Goal: Navigation & Orientation: Find specific page/section

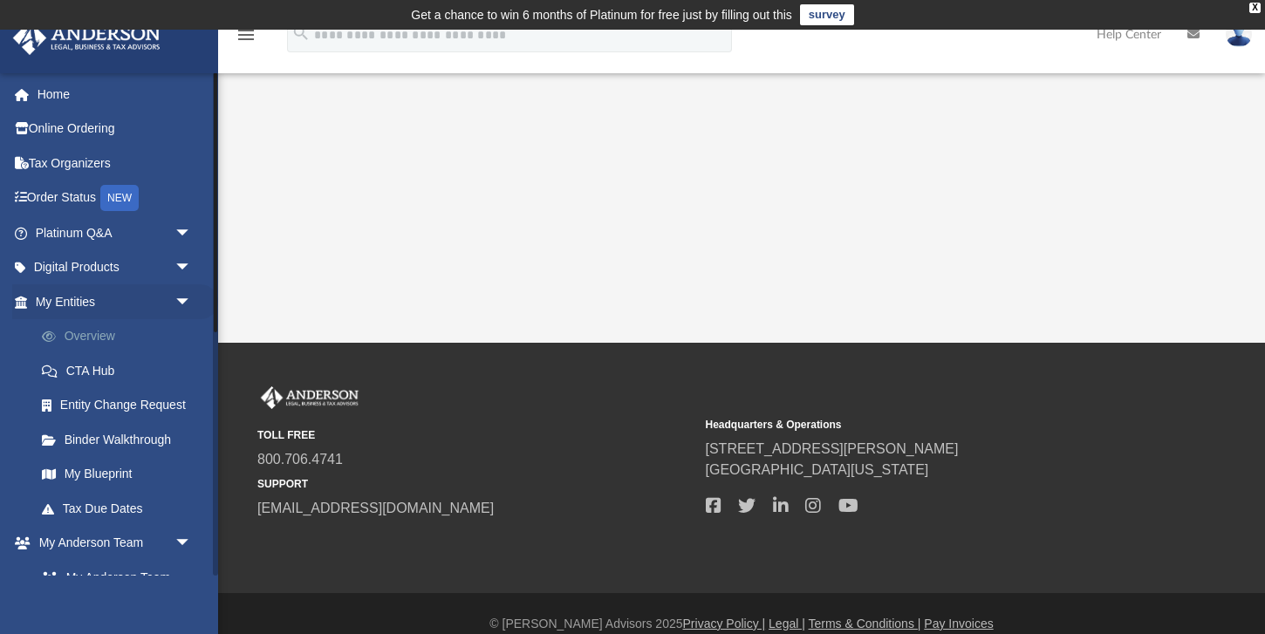
click at [104, 338] on link "Overview" at bounding box center [121, 336] width 194 height 35
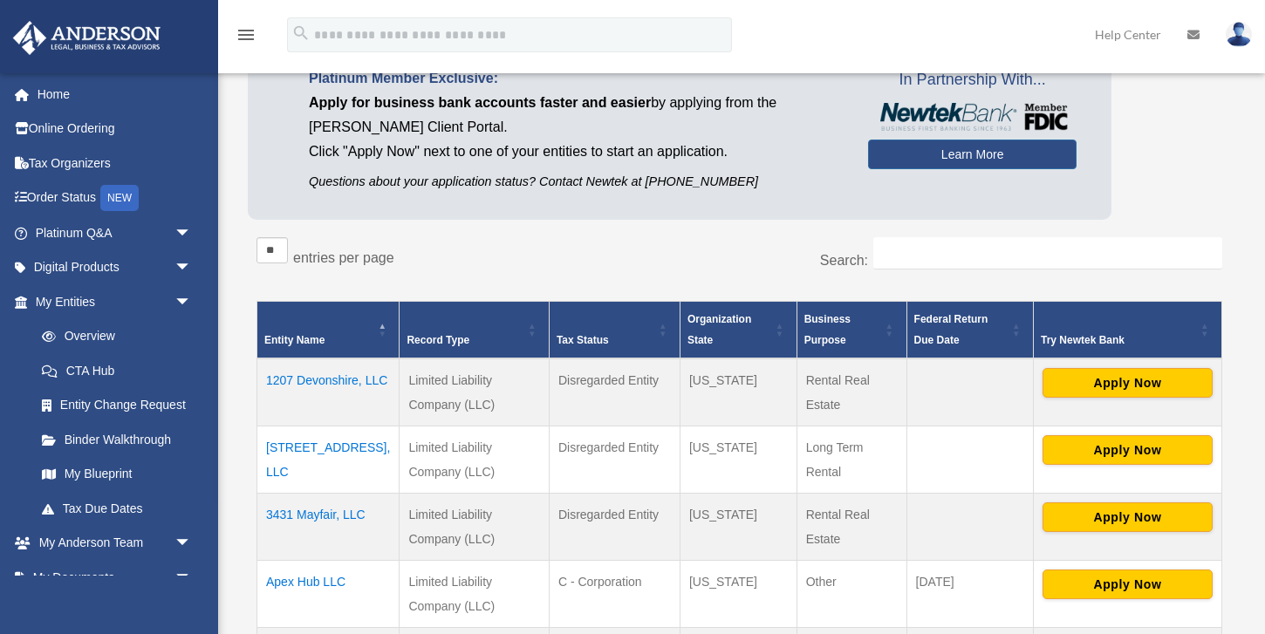
scroll to position [169, 0]
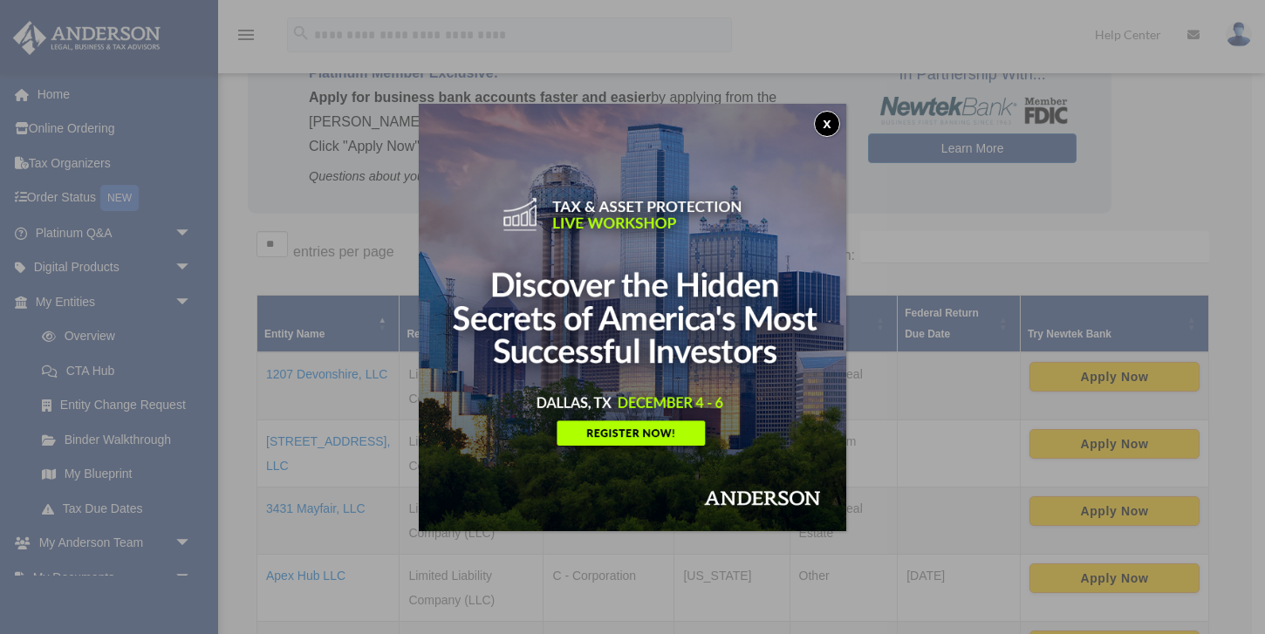
click at [831, 122] on button "x" at bounding box center [827, 124] width 26 height 26
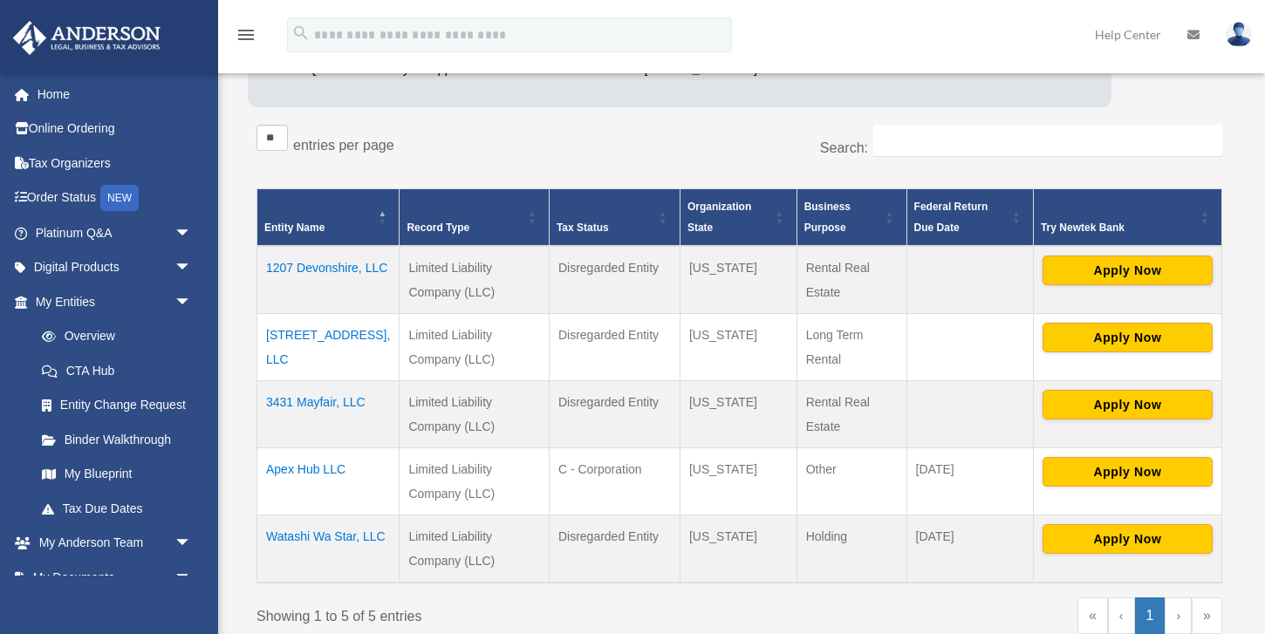
scroll to position [279, 0]
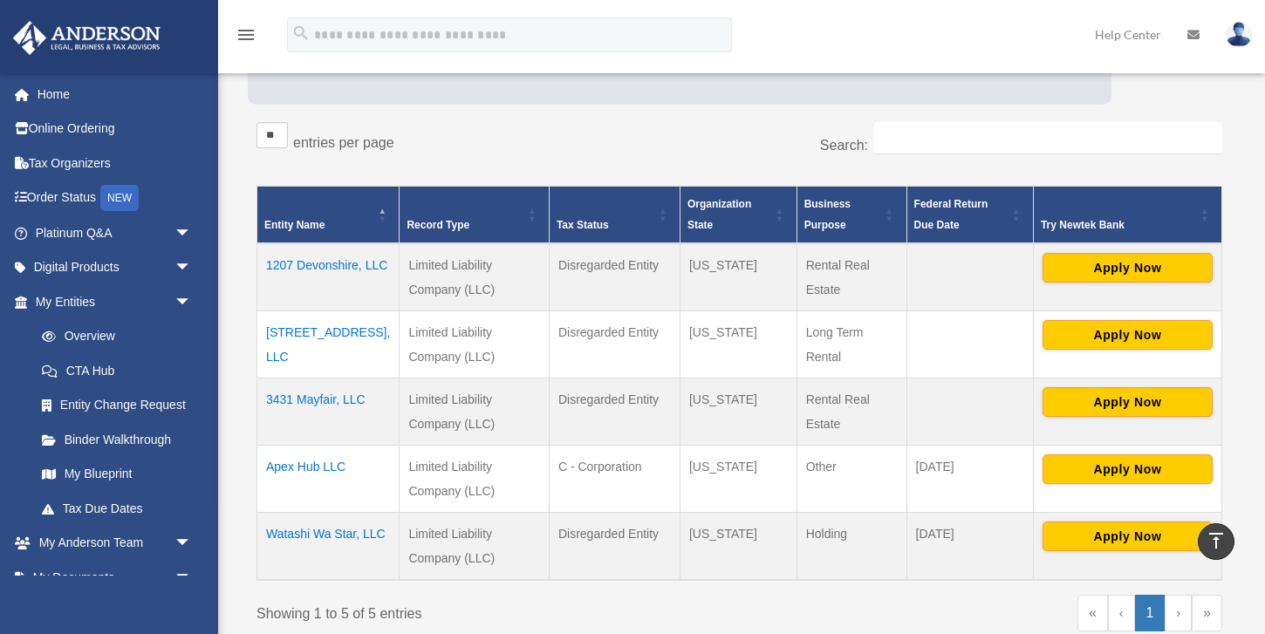
click at [318, 263] on td "1207 Devonshire, LLC" at bounding box center [328, 277] width 142 height 68
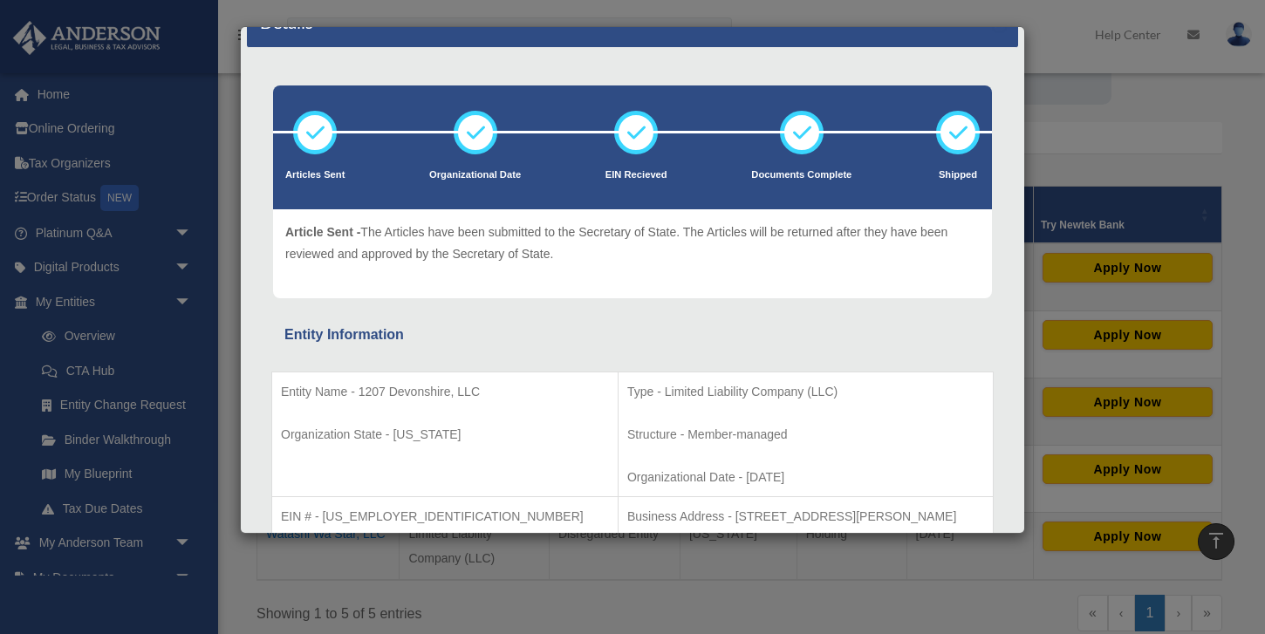
scroll to position [0, 0]
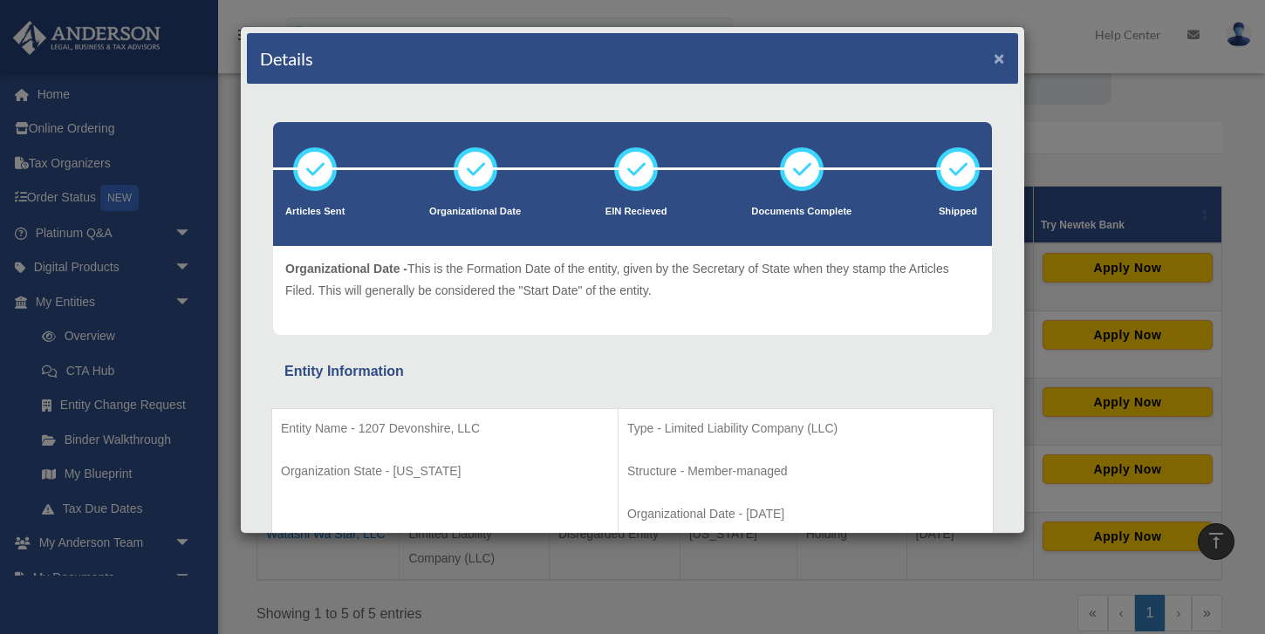
click at [994, 60] on button "×" at bounding box center [999, 58] width 11 height 18
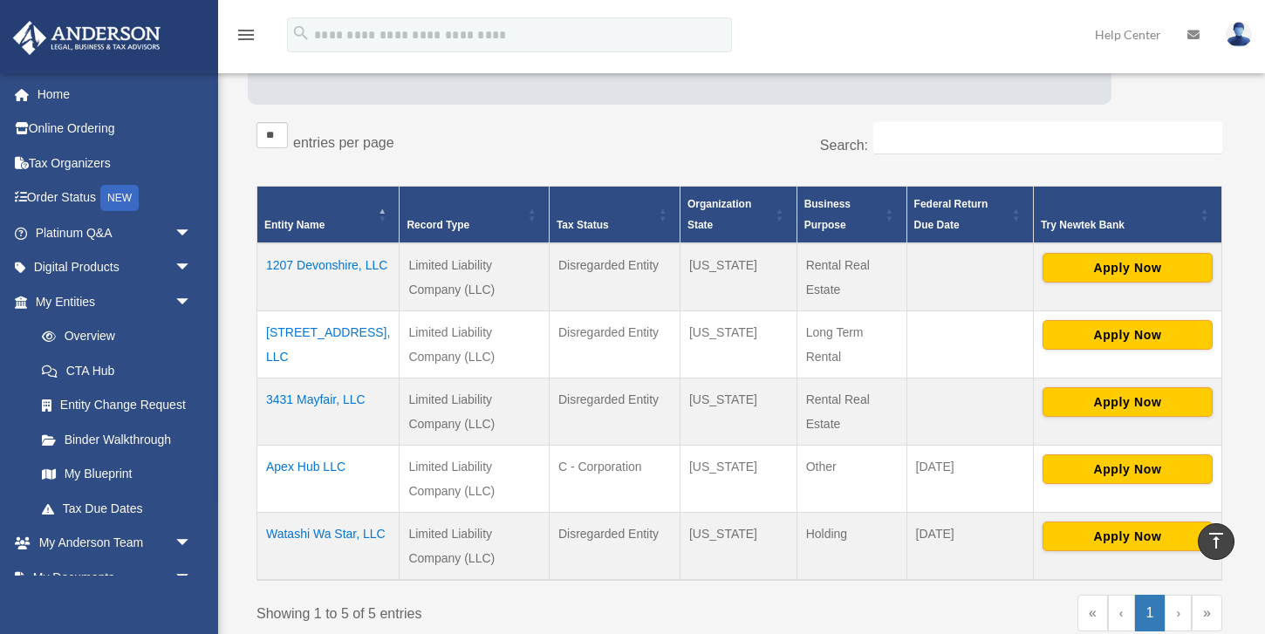
click at [340, 261] on td "1207 Devonshire, LLC" at bounding box center [328, 277] width 142 height 68
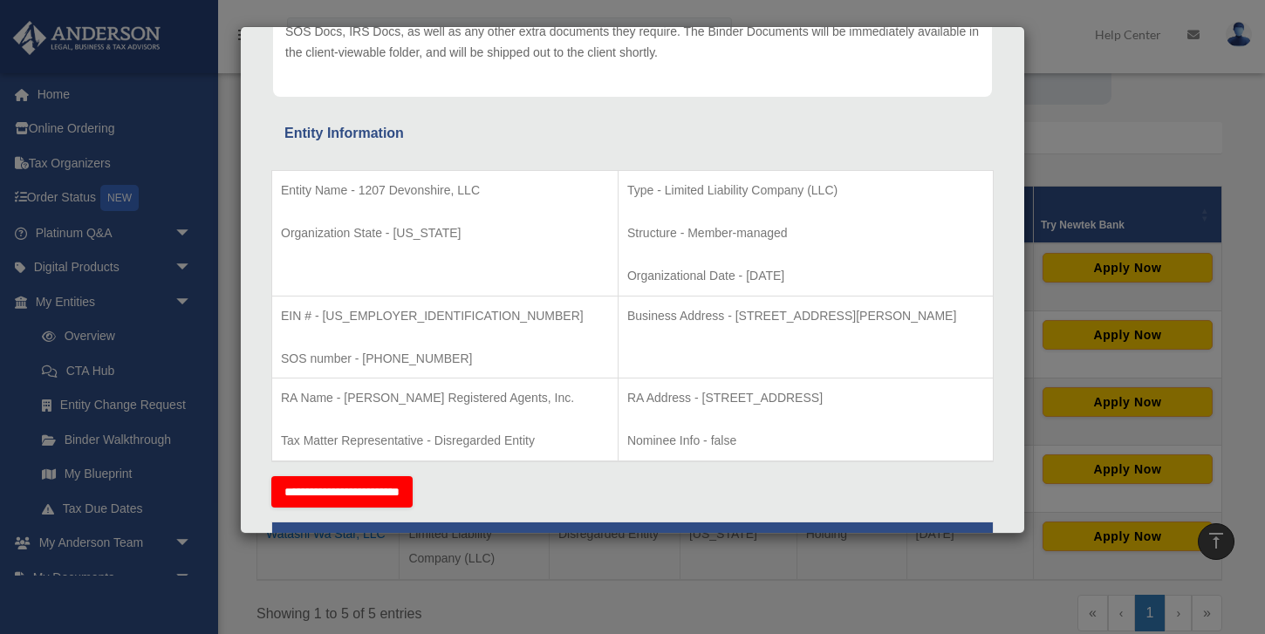
scroll to position [262, 0]
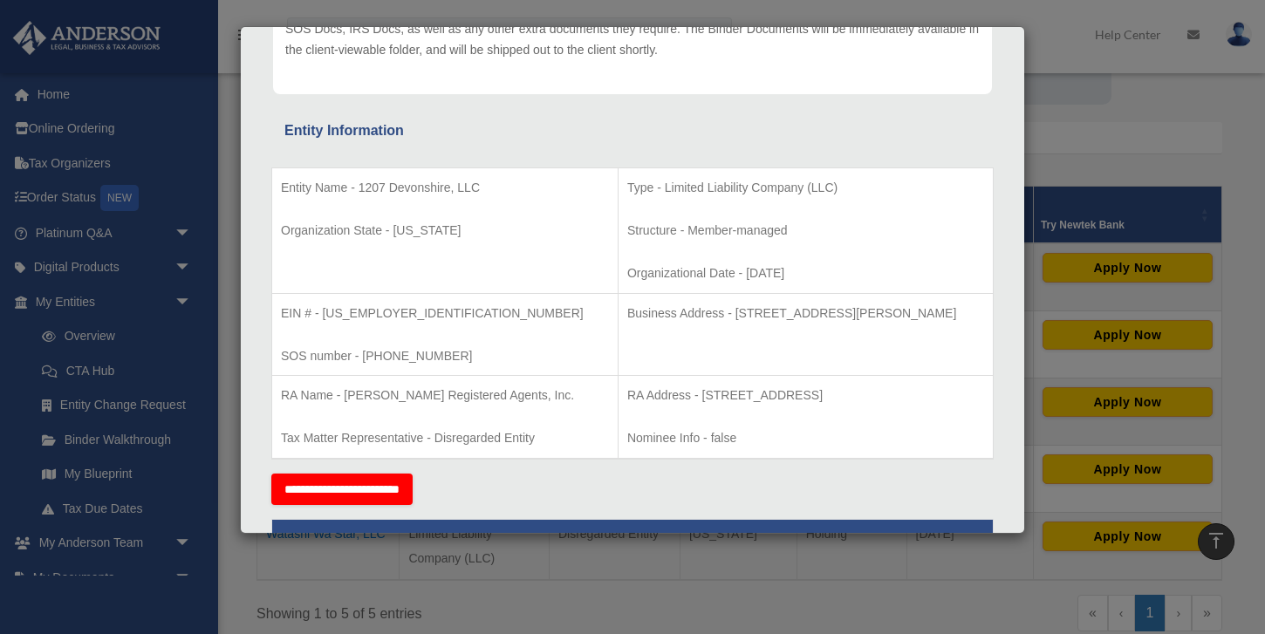
click at [227, 178] on div "Details × Articles Sent Organizational Date" at bounding box center [632, 317] width 1265 height 634
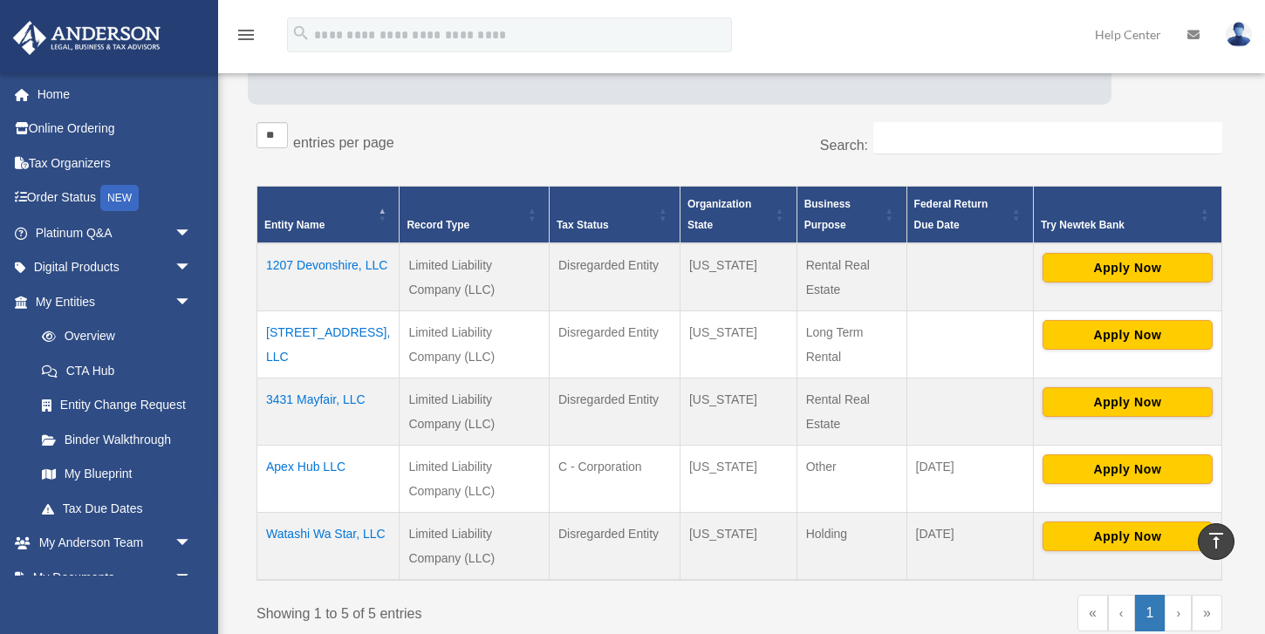
click at [307, 333] on td "3347 Bedford Lane, LLC" at bounding box center [328, 345] width 142 height 67
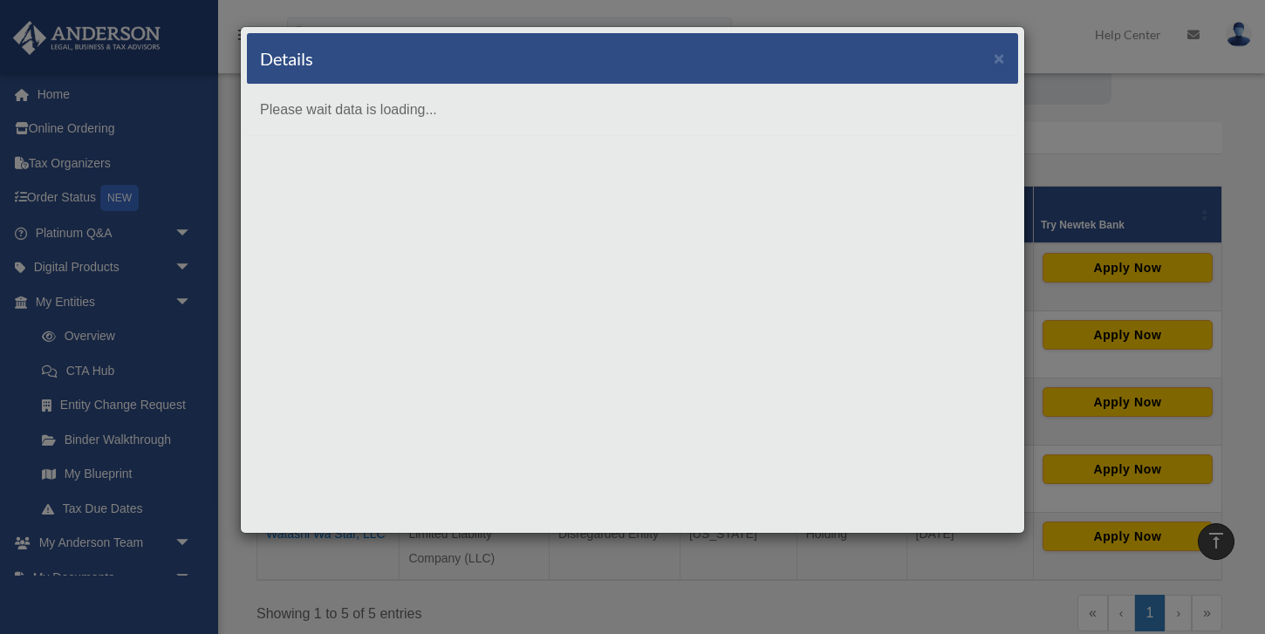
scroll to position [0, 0]
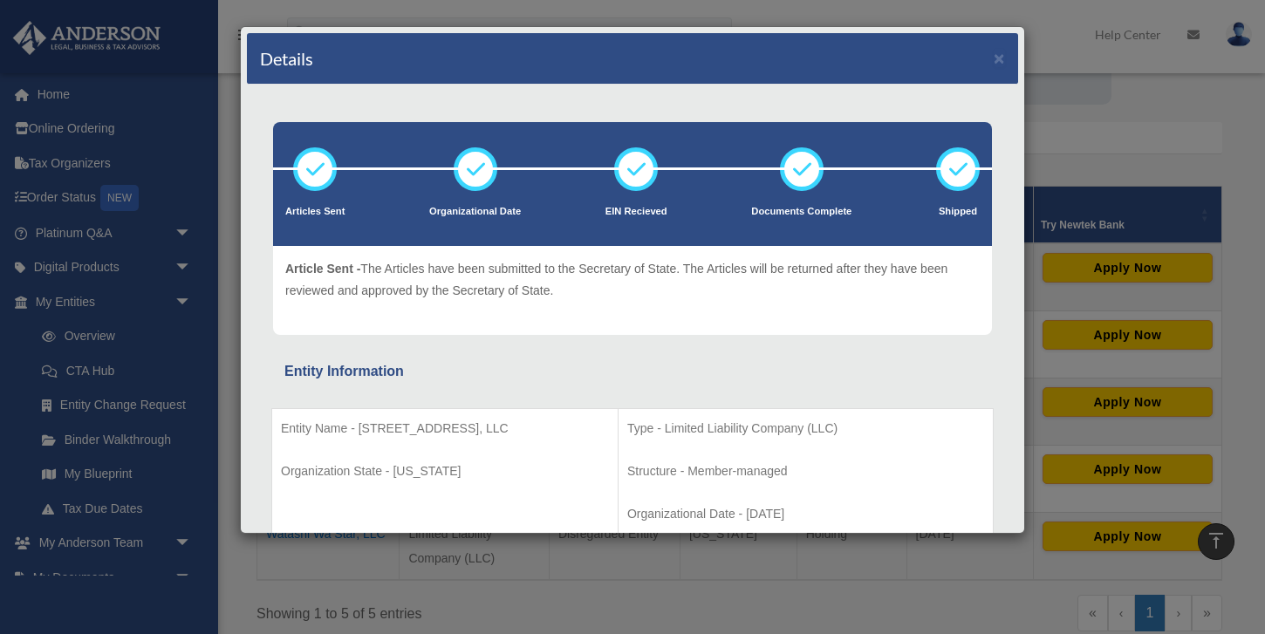
click at [225, 145] on div "Details × Articles Sent Organizational Date" at bounding box center [632, 317] width 1265 height 634
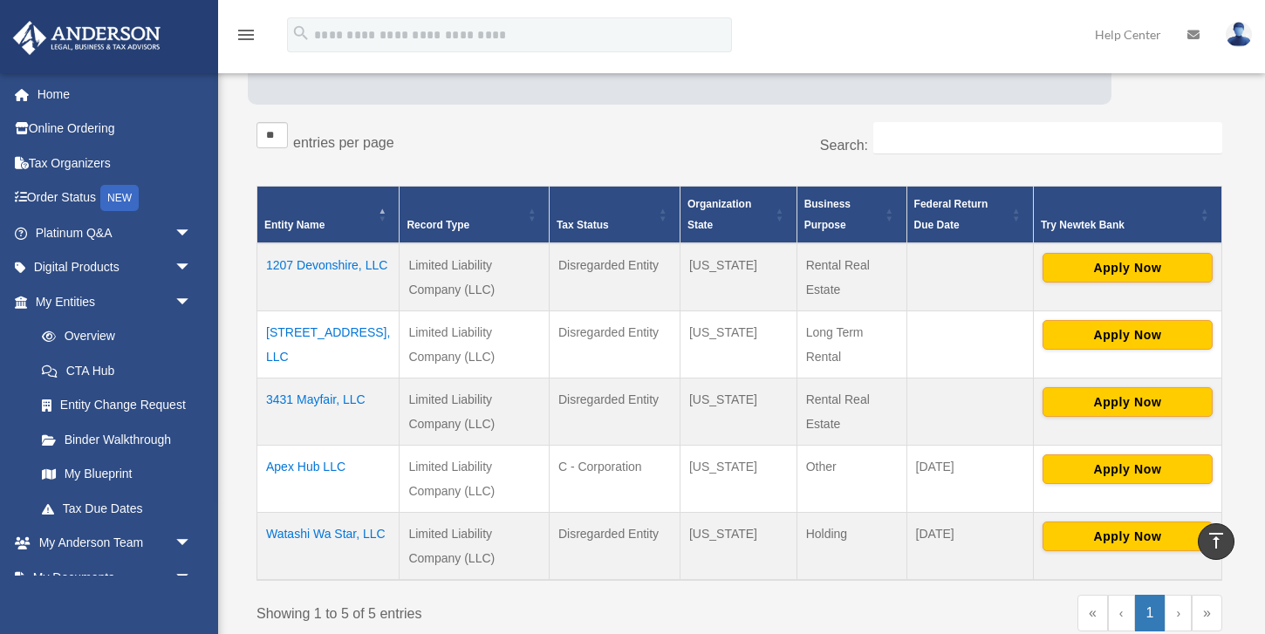
click at [323, 401] on td "3431 Mayfair, LLC" at bounding box center [328, 412] width 142 height 67
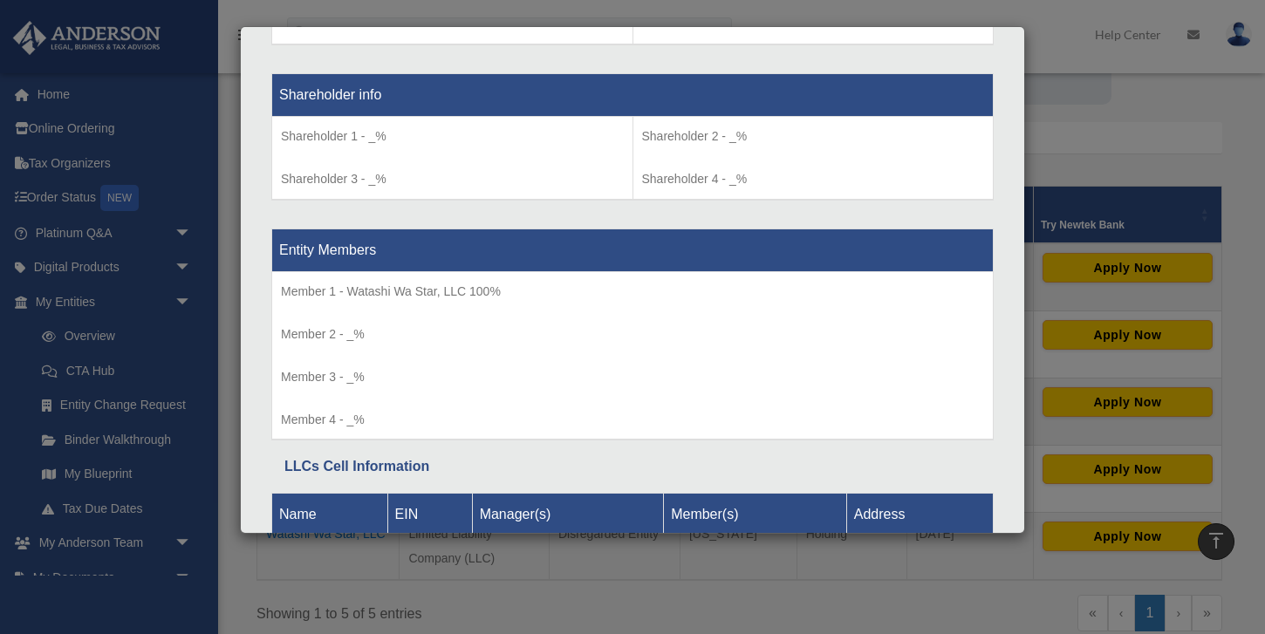
scroll to position [1553, 0]
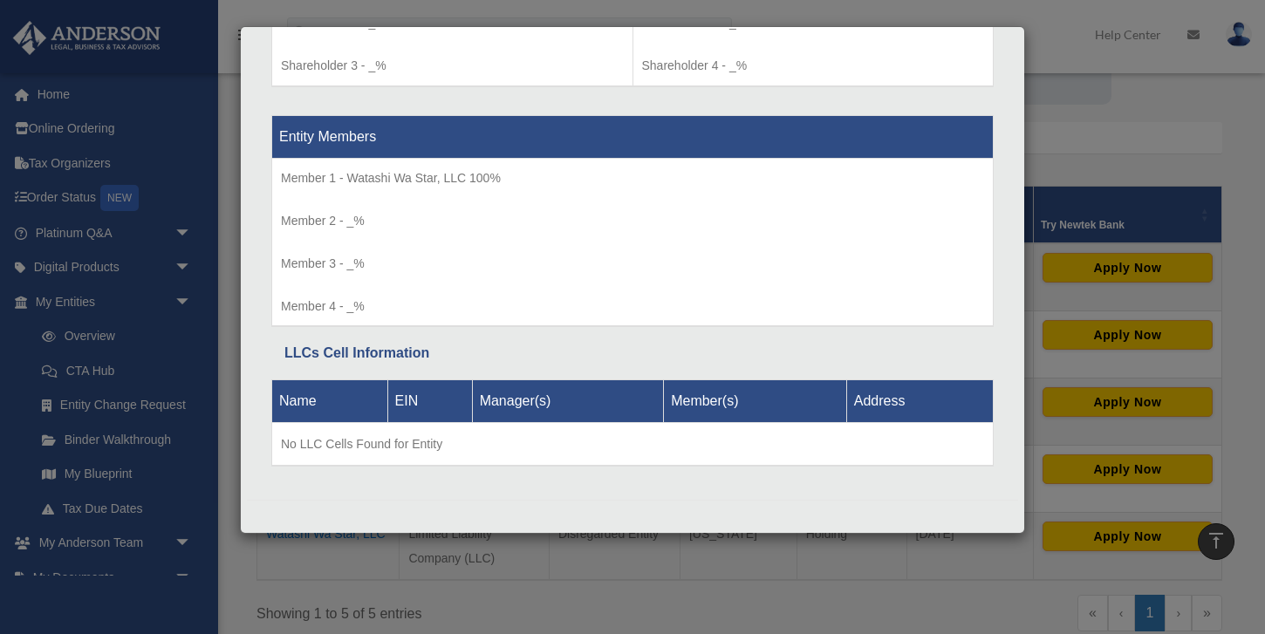
click at [230, 40] on div "Details × Articles Sent Organizational Date" at bounding box center [632, 317] width 1265 height 634
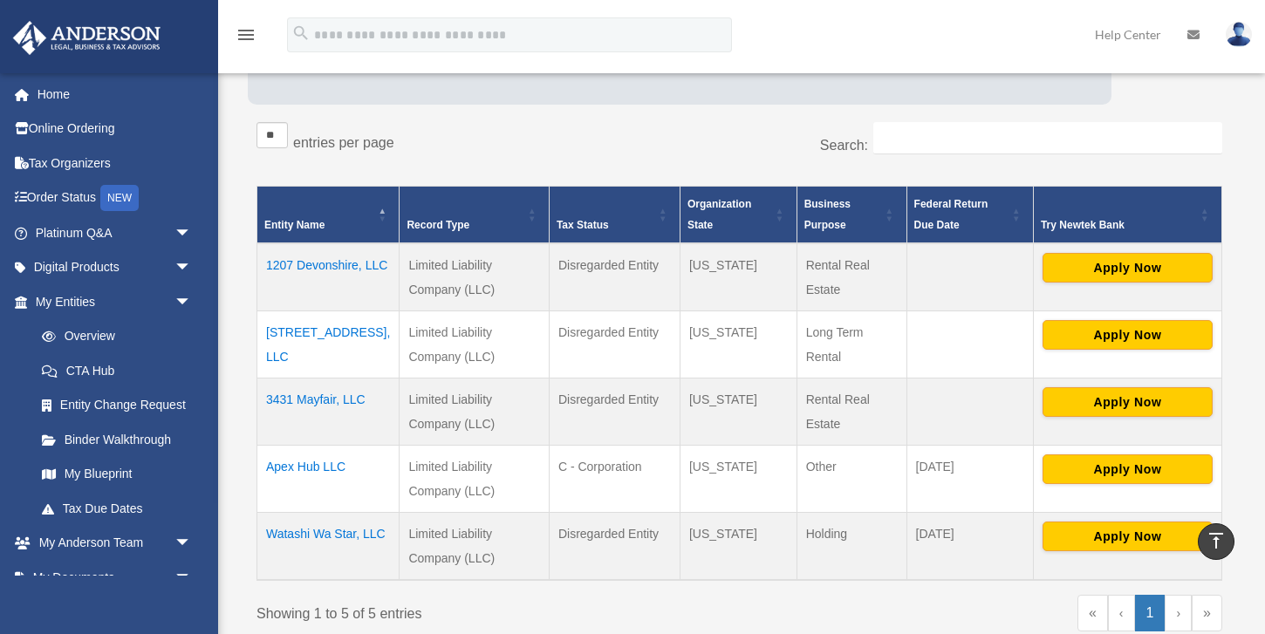
click at [327, 465] on td "Apex Hub LLC" at bounding box center [328, 479] width 142 height 67
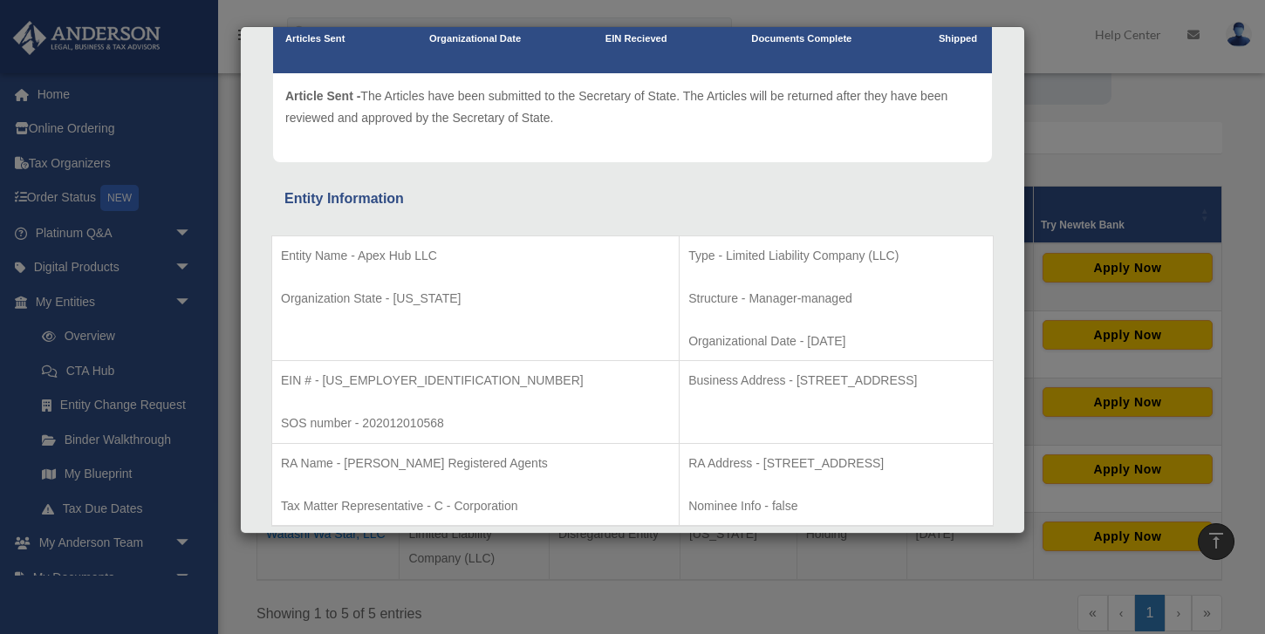
scroll to position [327, 0]
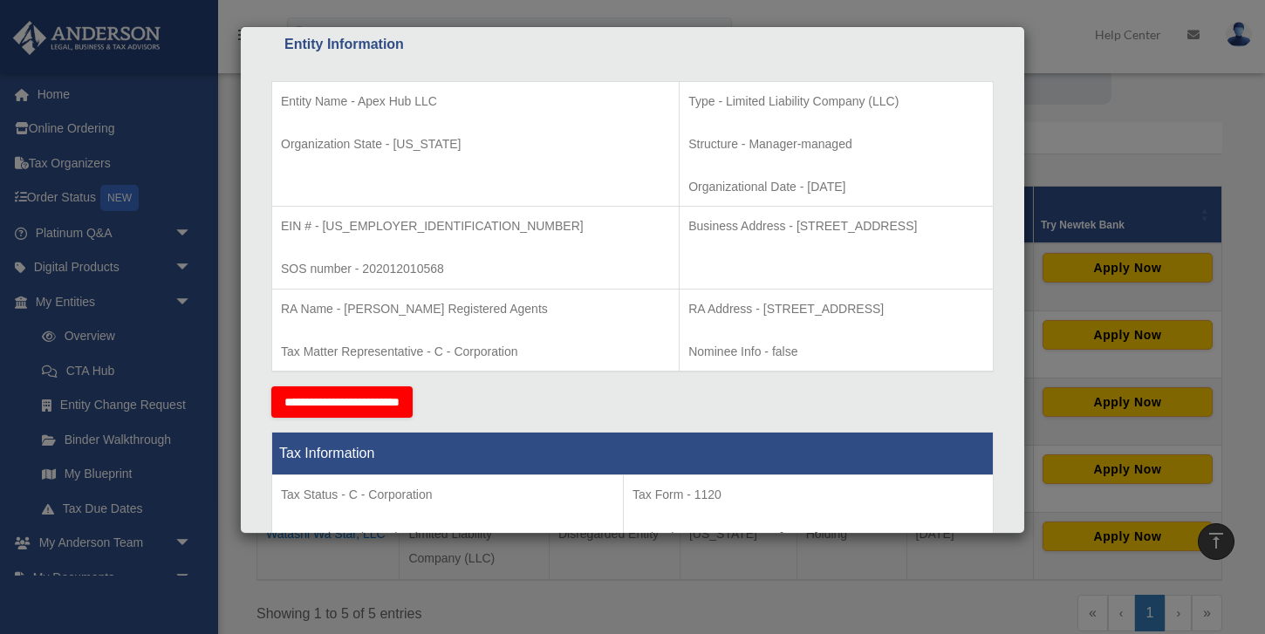
click at [225, 232] on div "Details × Articles Sent Organizational Date" at bounding box center [632, 317] width 1265 height 634
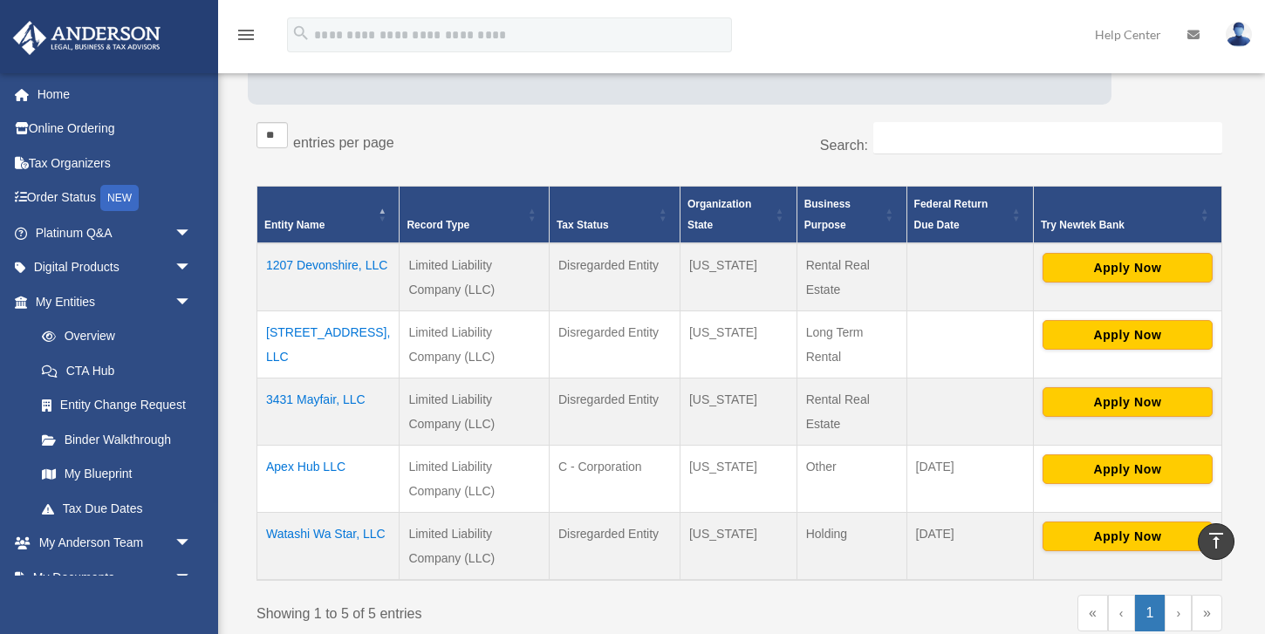
click at [236, 429] on div "Entities, Trusts, and Deeds Active Entities Inactive Entities Active Trusts Ina…" at bounding box center [740, 255] width 1008 height 805
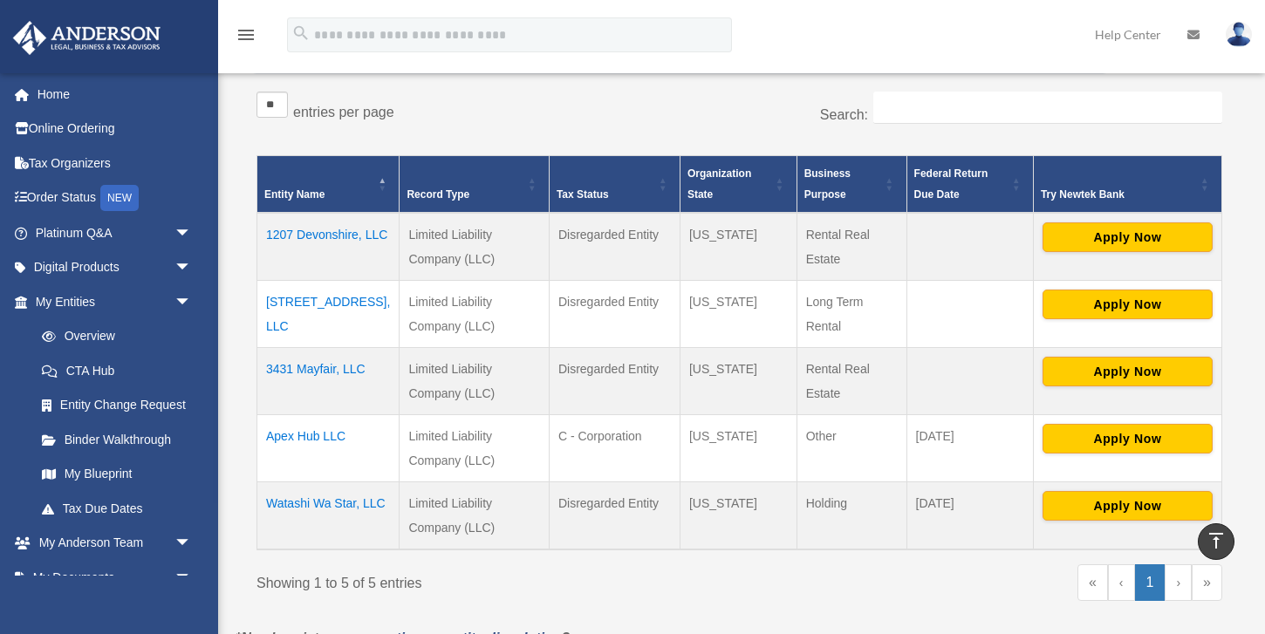
scroll to position [315, 0]
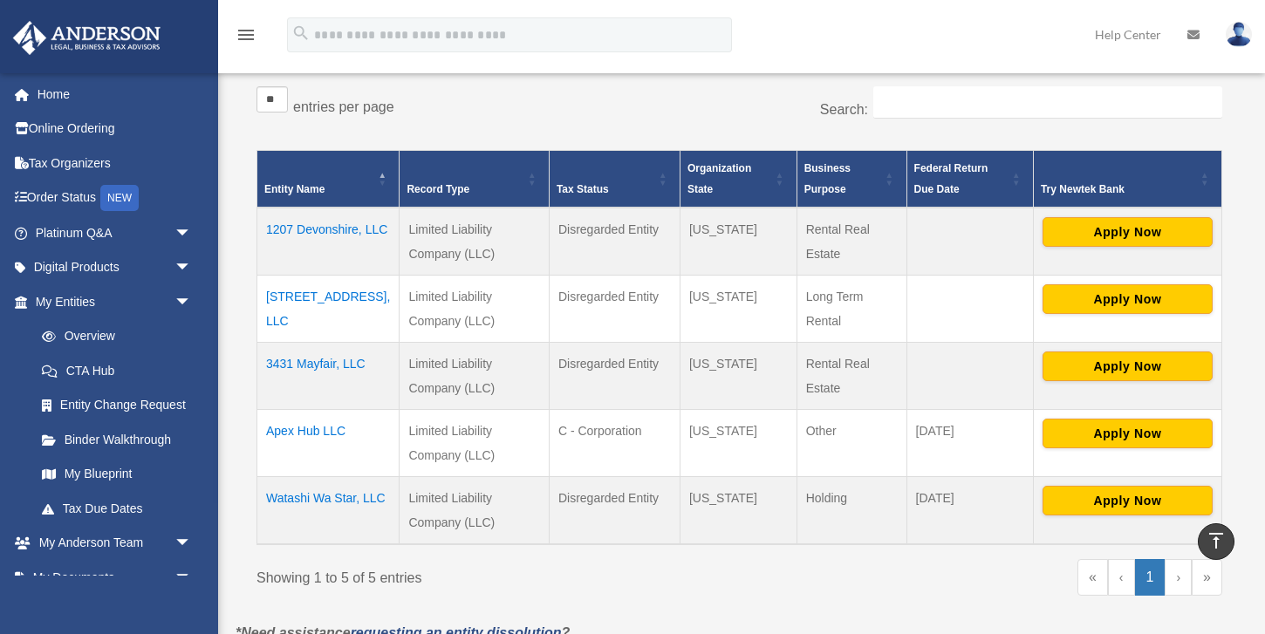
click at [332, 431] on td "Apex Hub LLC" at bounding box center [328, 443] width 142 height 67
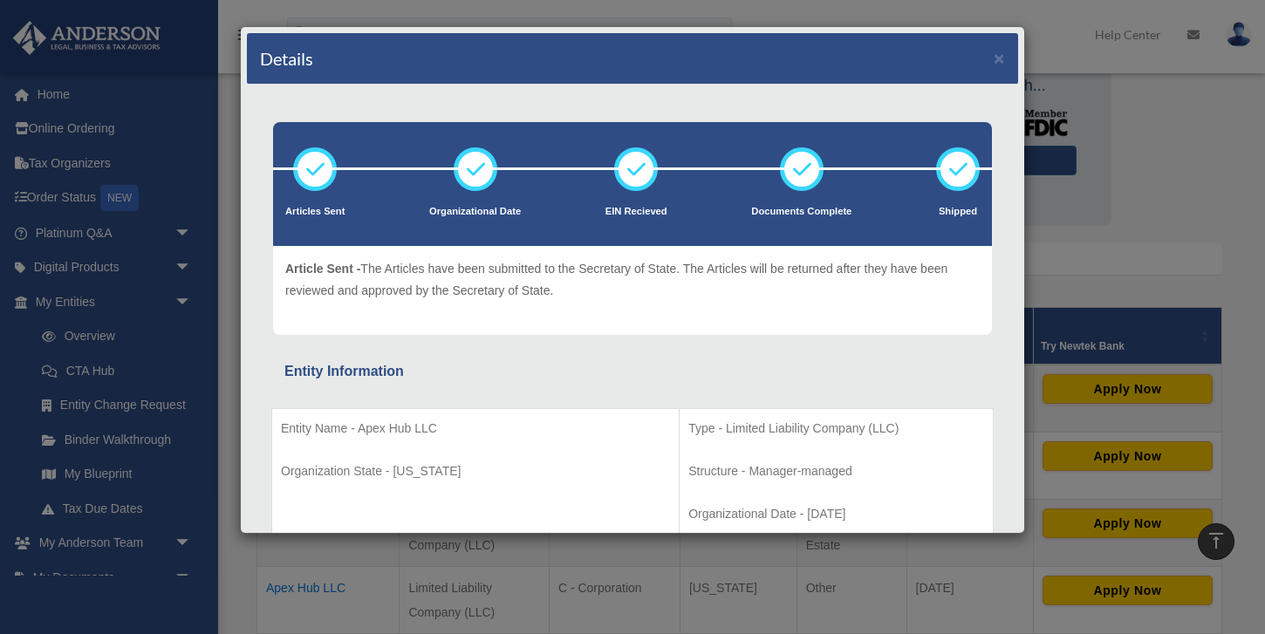
scroll to position [0, 0]
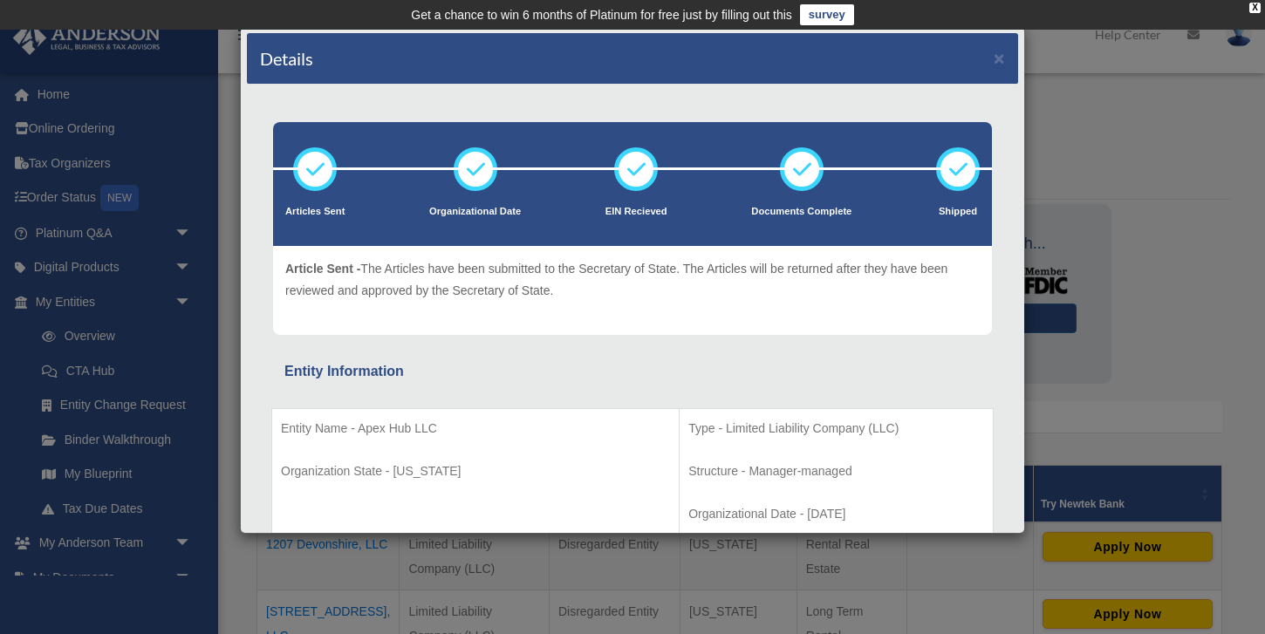
click at [232, 100] on div "Details × Articles Sent Organizational Date" at bounding box center [632, 317] width 1265 height 634
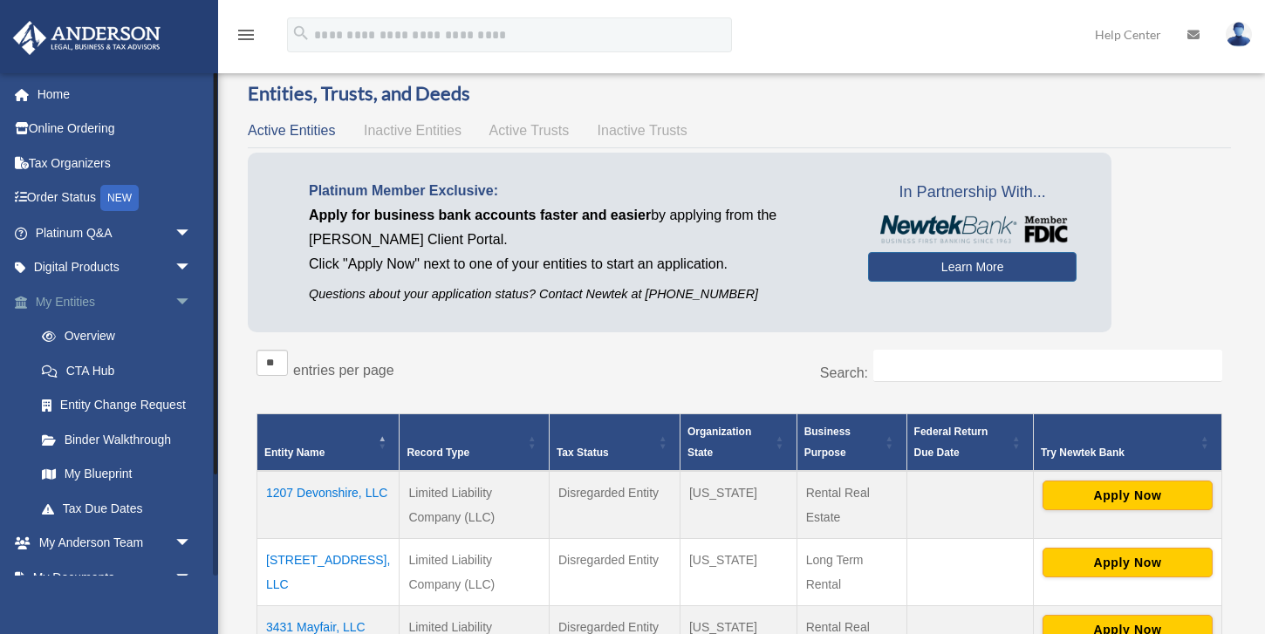
scroll to position [42, 0]
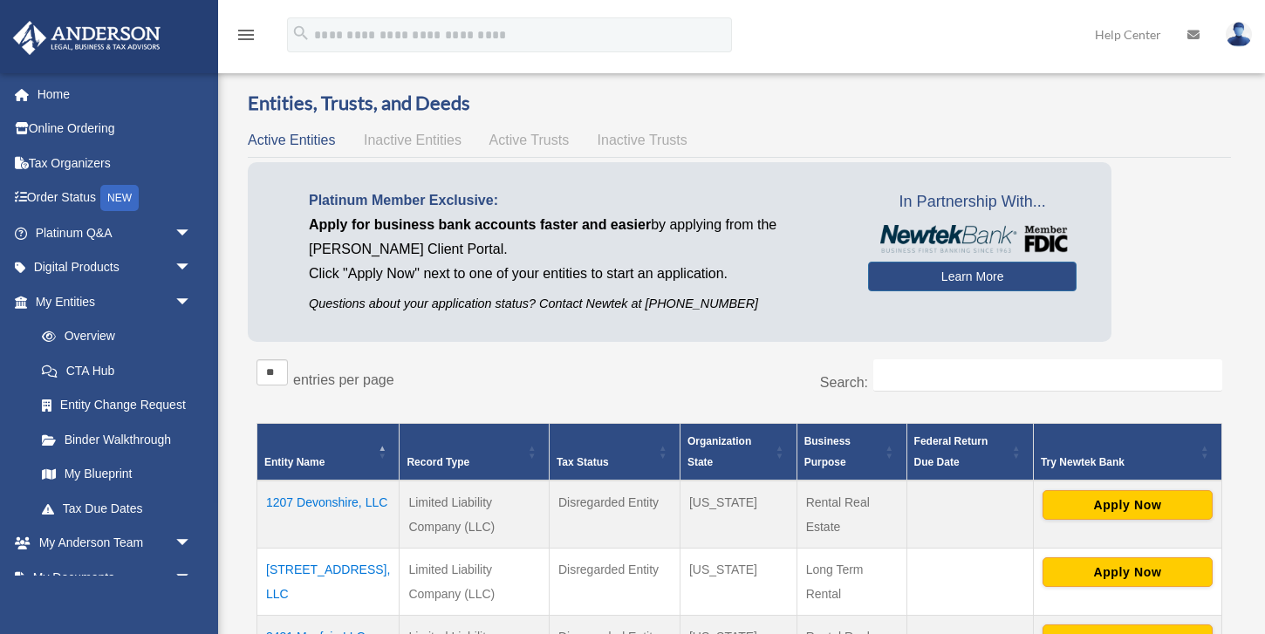
click at [589, 95] on h3 "Entities, Trusts, and Deeds" at bounding box center [739, 103] width 983 height 27
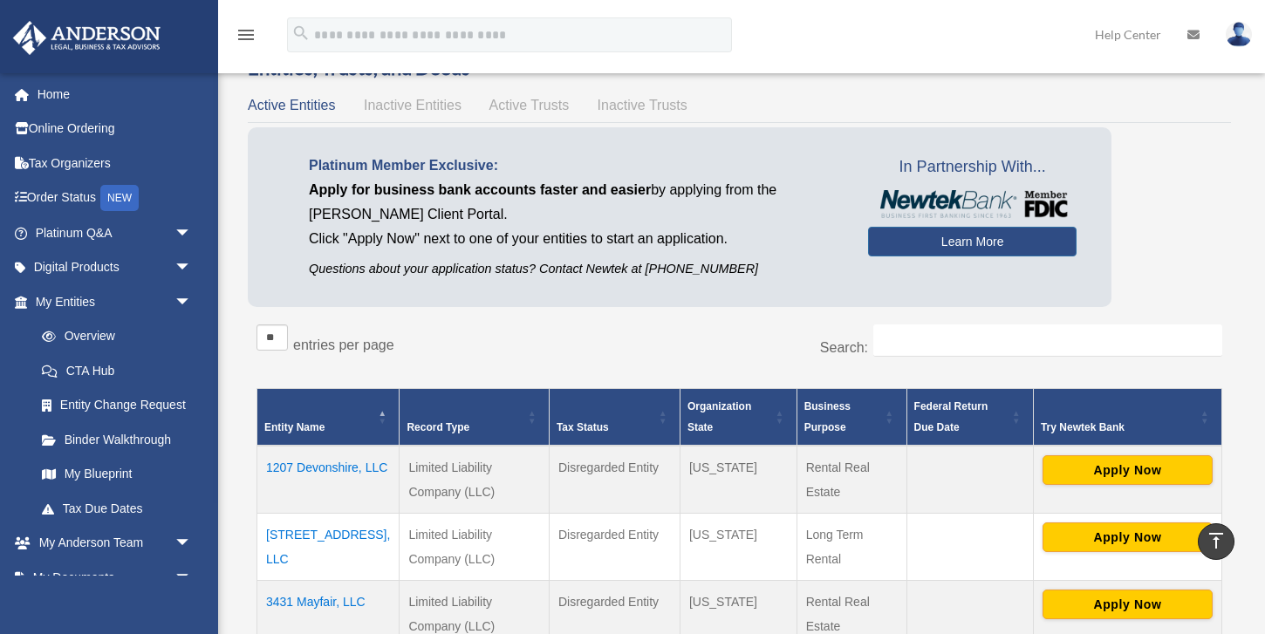
scroll to position [0, 0]
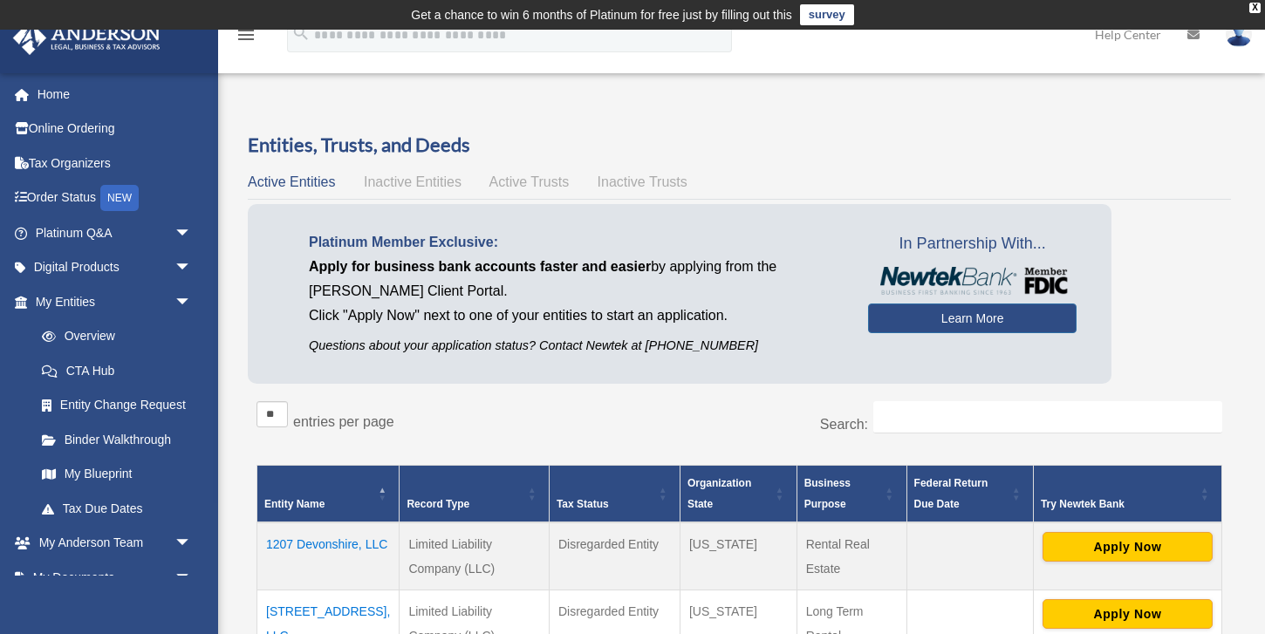
click at [1116, 38] on link "Help Center" at bounding box center [1128, 34] width 92 height 69
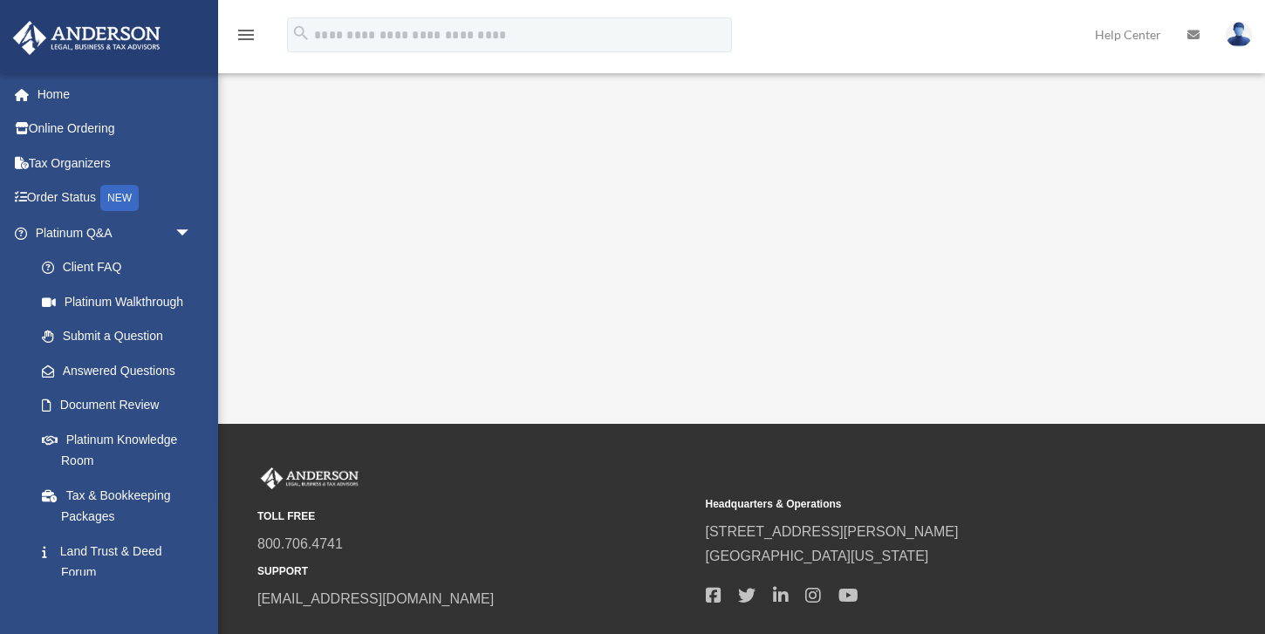
scroll to position [480, 0]
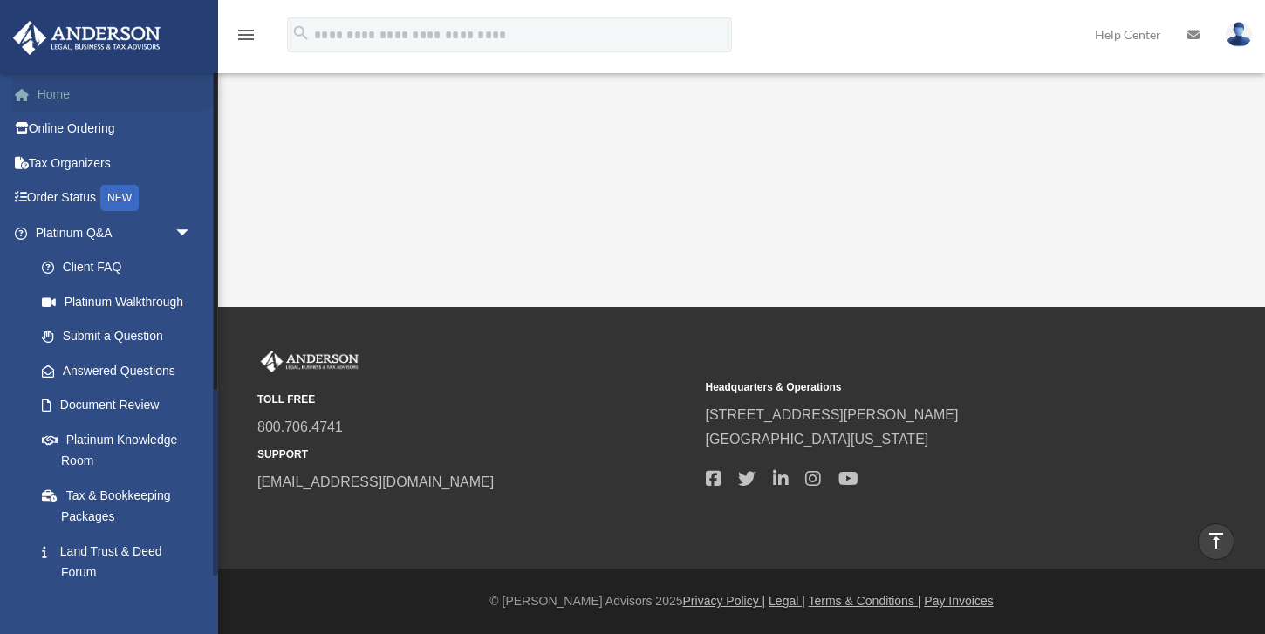
click at [58, 98] on link "Home" at bounding box center [115, 94] width 206 height 35
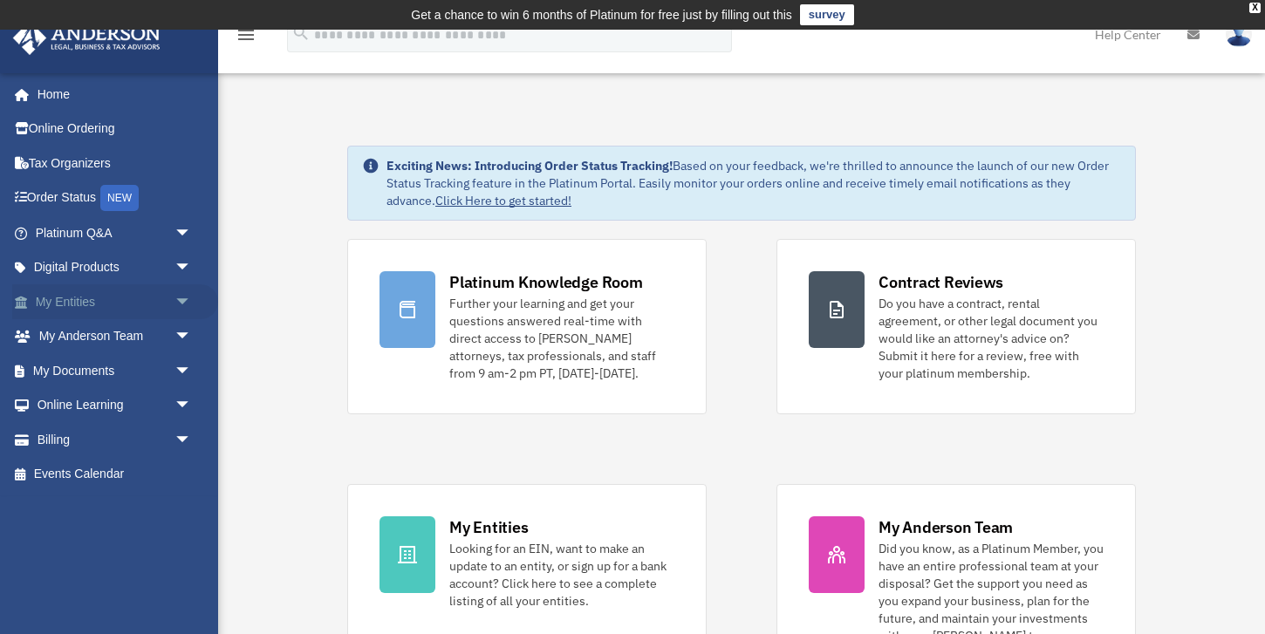
click at [183, 301] on span "arrow_drop_down" at bounding box center [192, 302] width 35 height 36
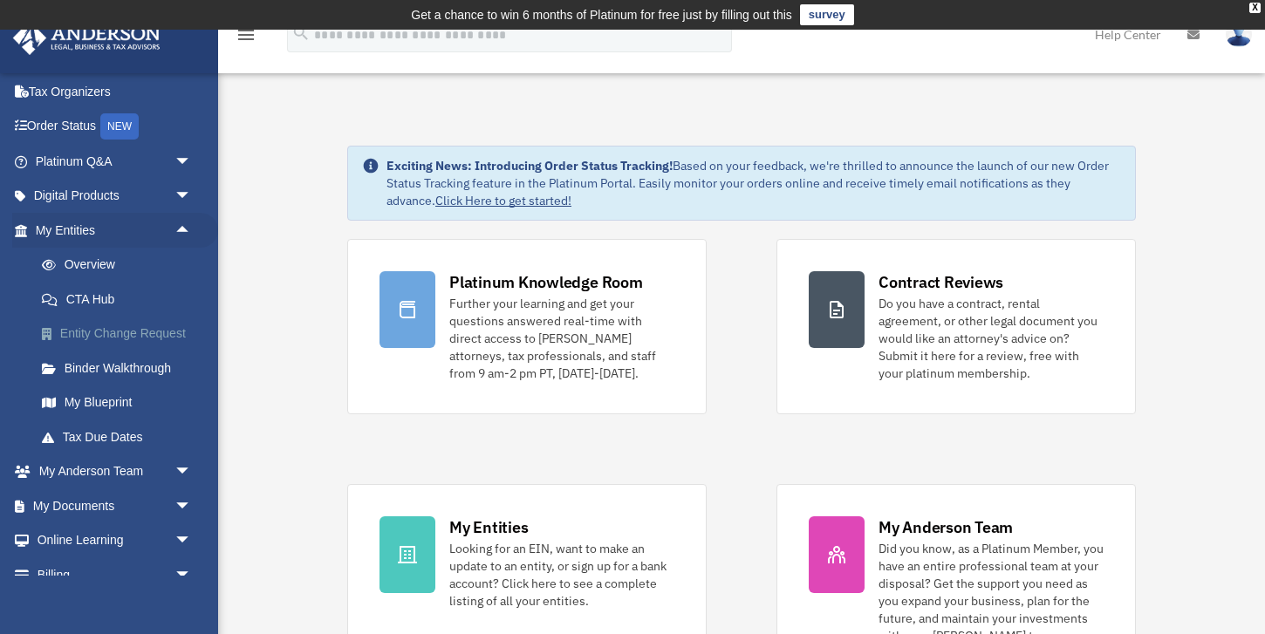
scroll to position [72, 0]
click at [186, 500] on span "arrow_drop_down" at bounding box center [192, 506] width 35 height 36
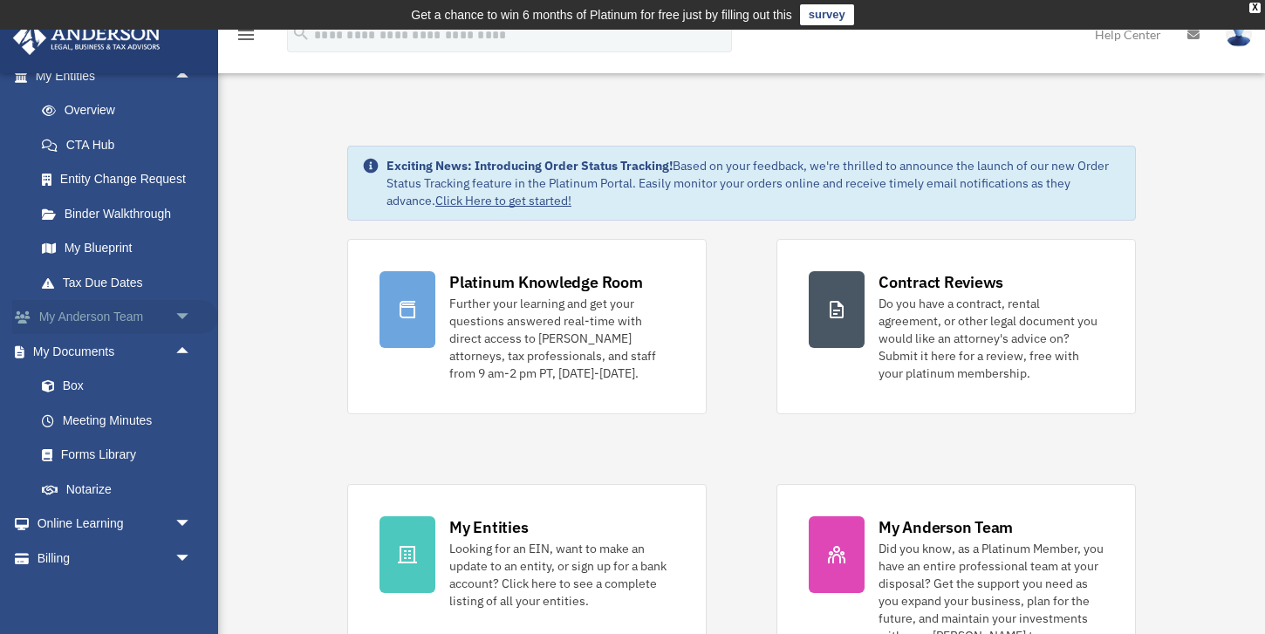
scroll to position [248, 0]
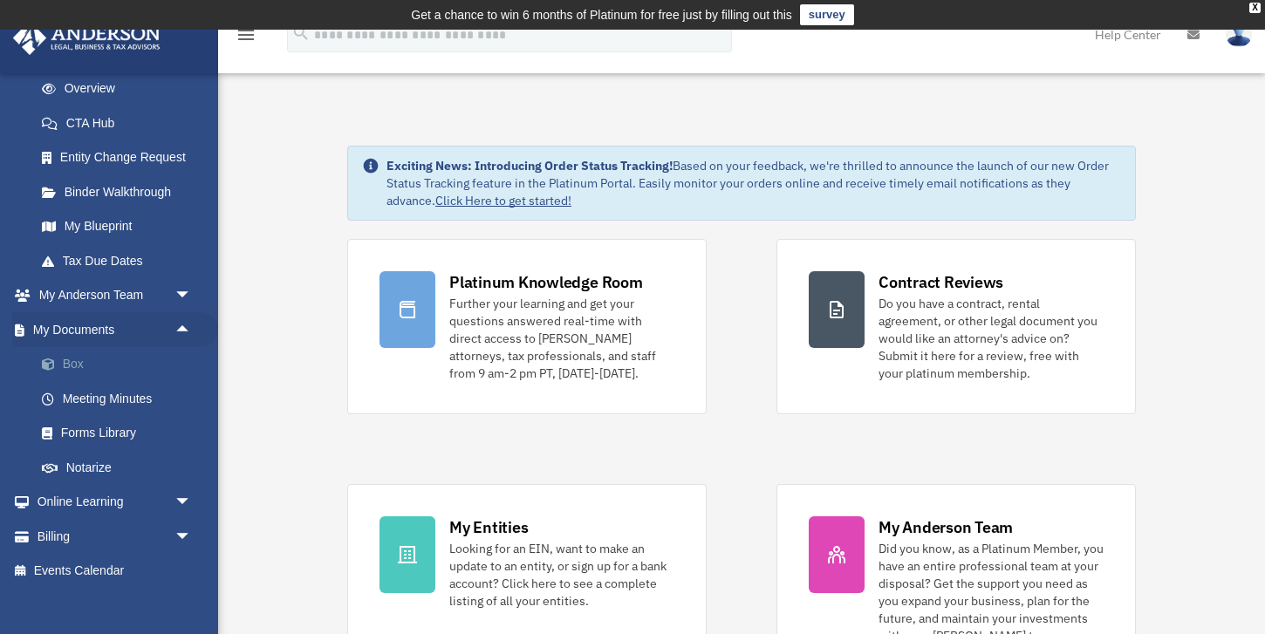
click at [74, 366] on link "Box" at bounding box center [121, 364] width 194 height 35
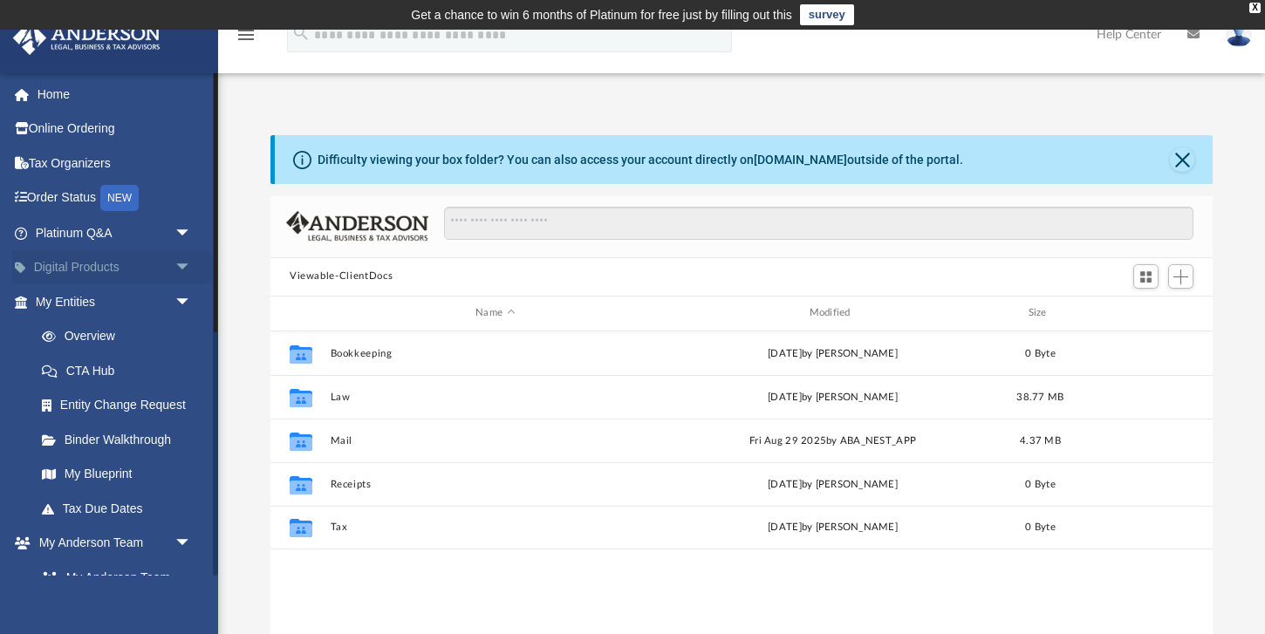
scroll to position [396, 942]
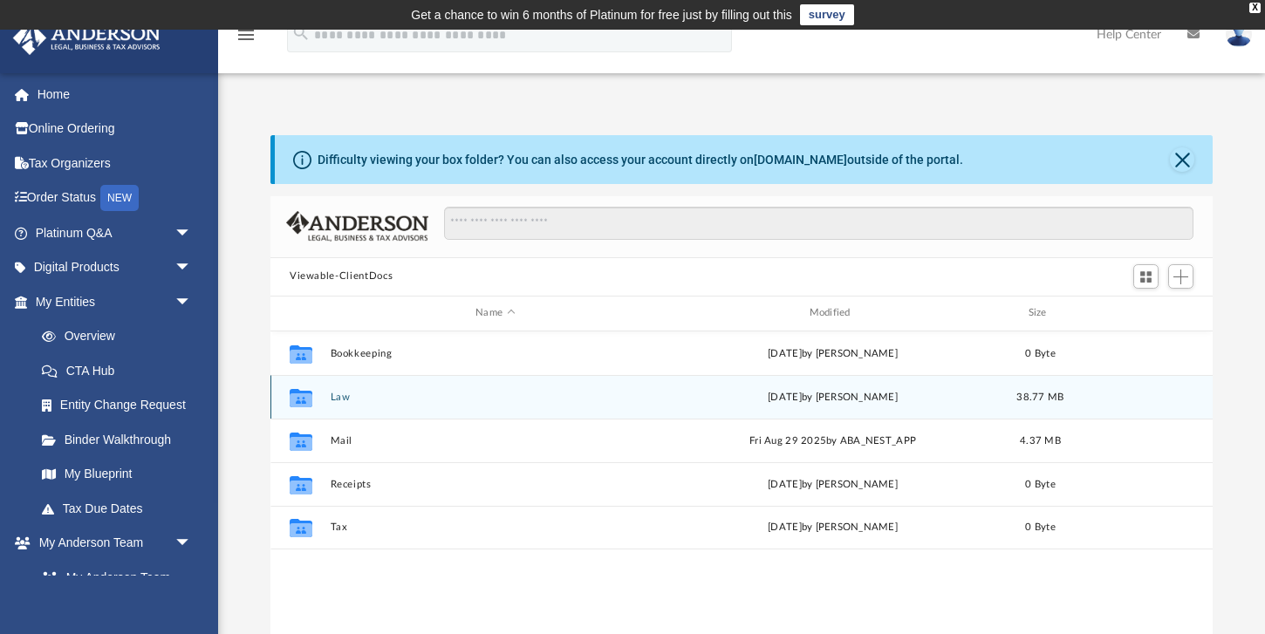
click at [337, 396] on button "Law" at bounding box center [496, 396] width 330 height 11
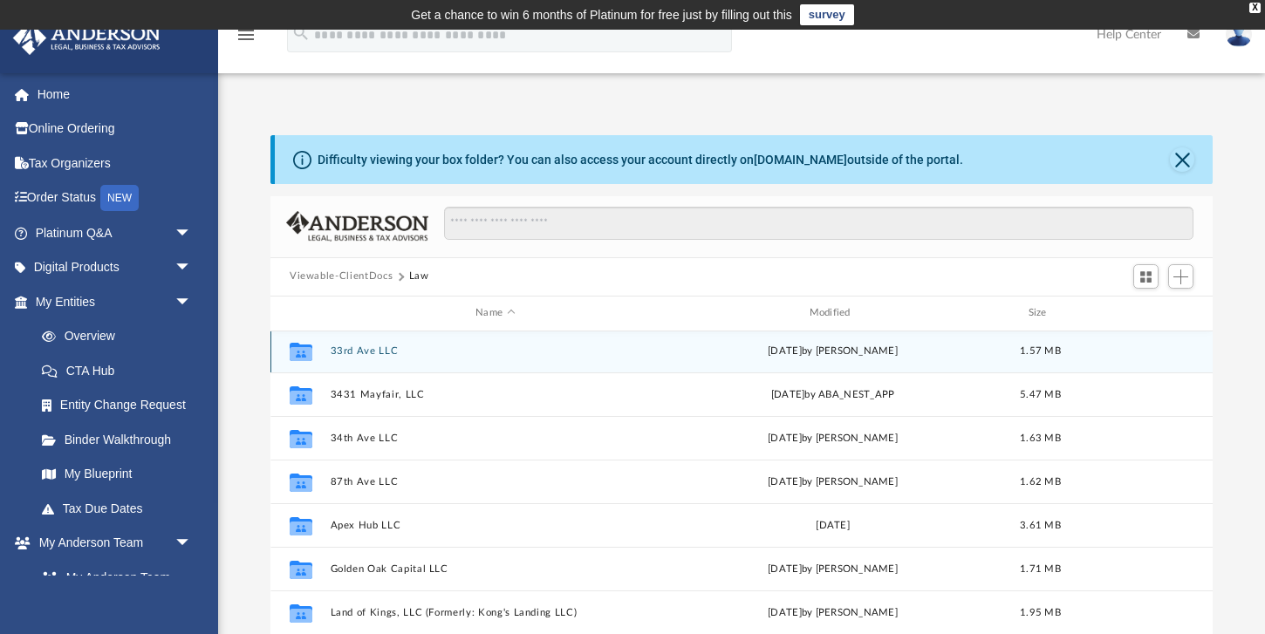
scroll to position [104, 0]
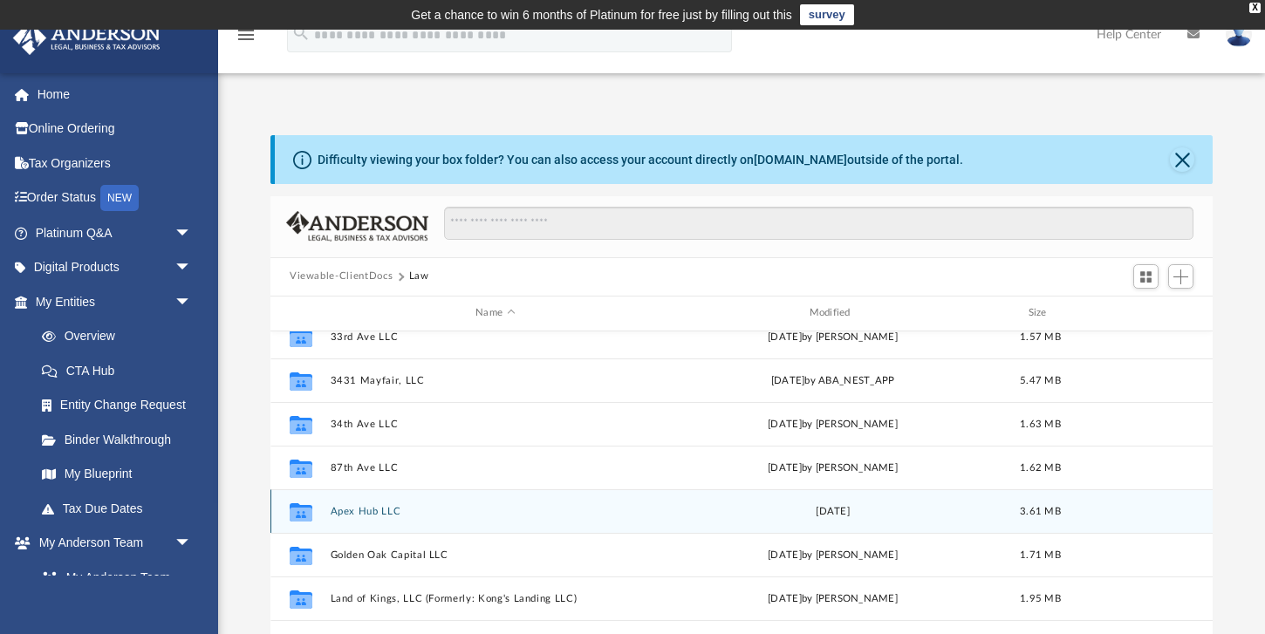
click at [366, 516] on button "Apex Hub LLC" at bounding box center [496, 510] width 330 height 11
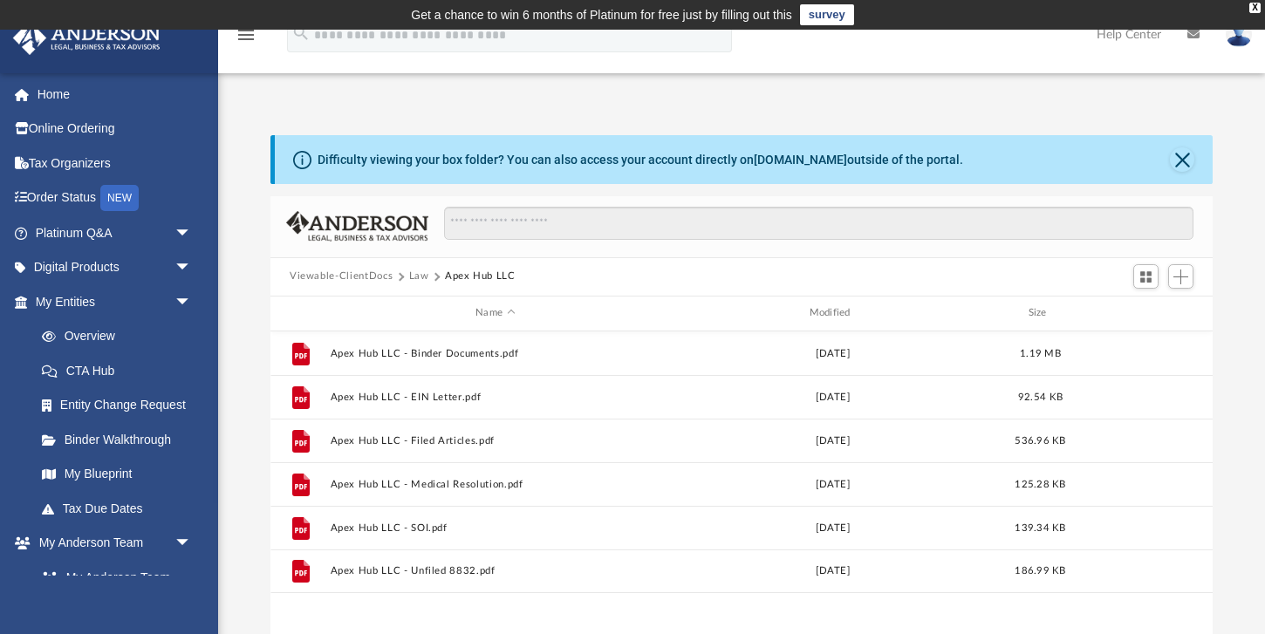
scroll to position [0, 0]
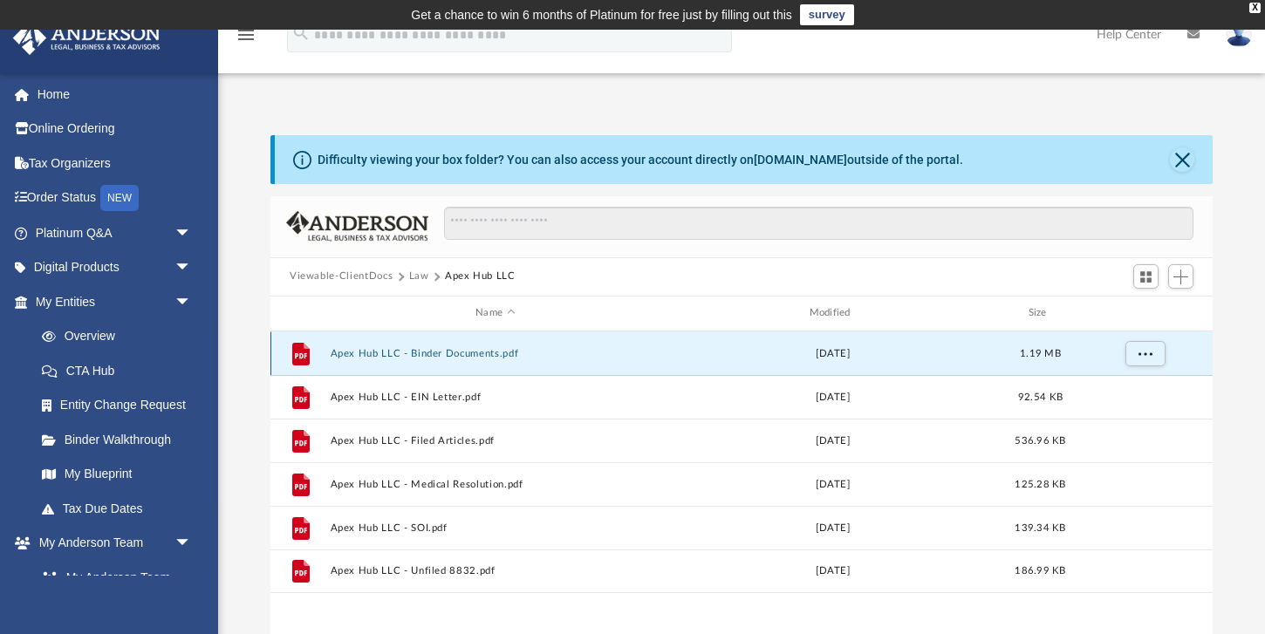
click at [418, 355] on button "Apex Hub LLC - Binder Documents.pdf" at bounding box center [496, 352] width 330 height 11
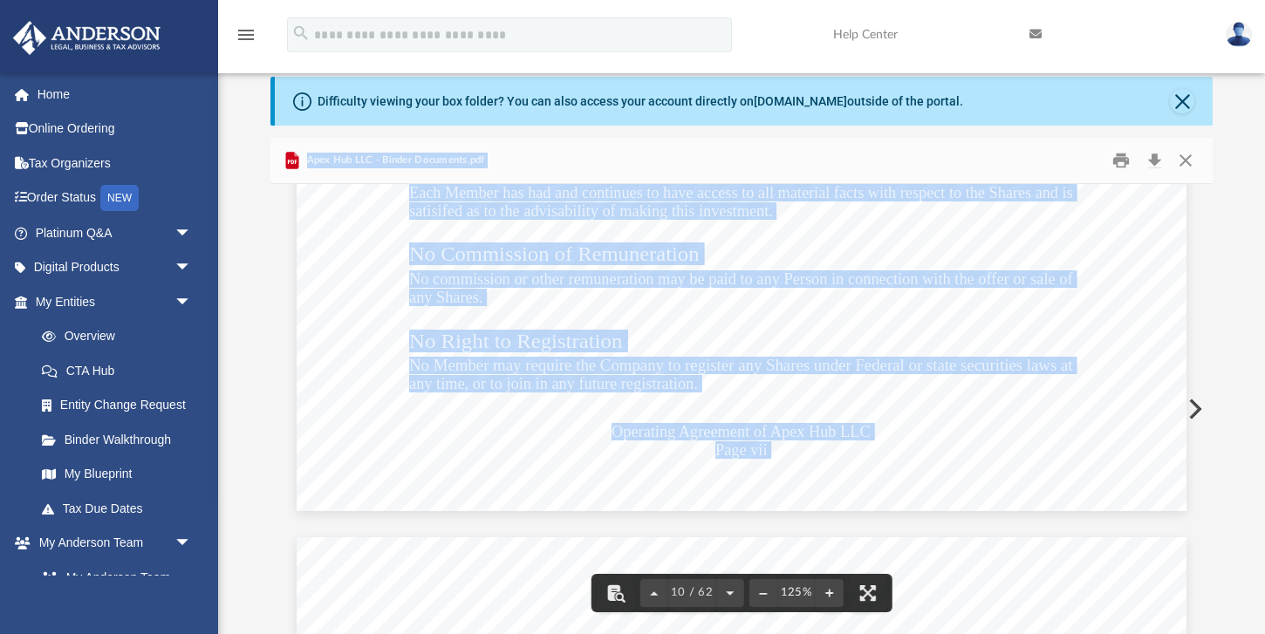
scroll to position [11442, 0]
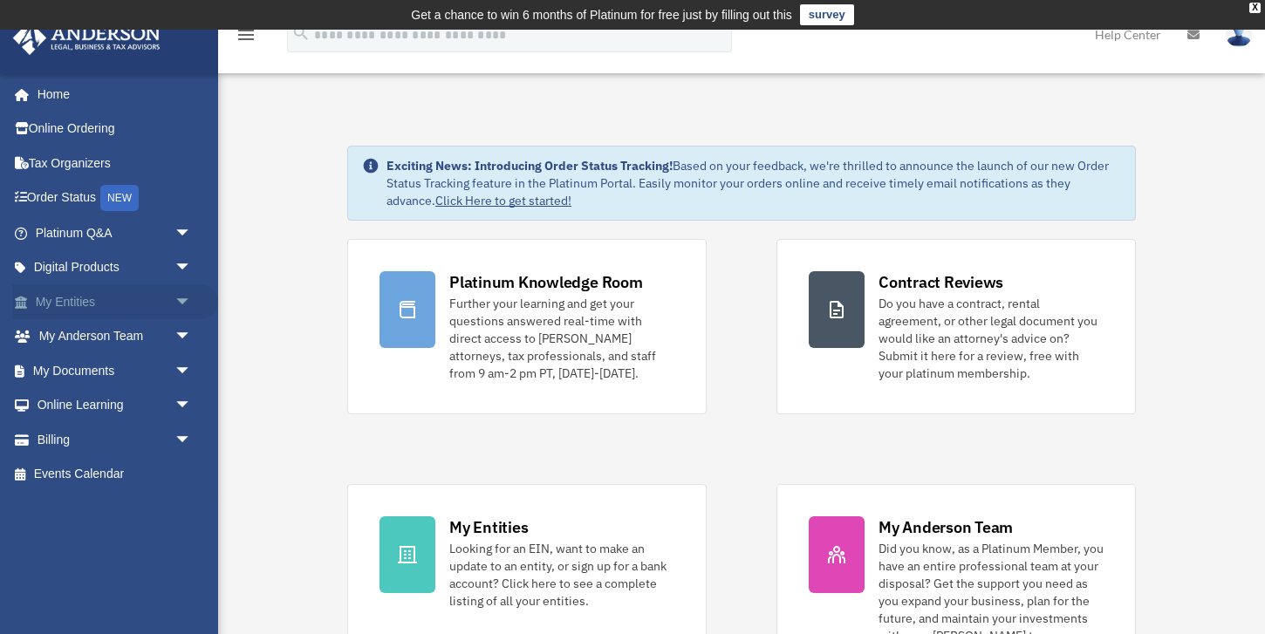
click at [178, 304] on span "arrow_drop_down" at bounding box center [192, 302] width 35 height 36
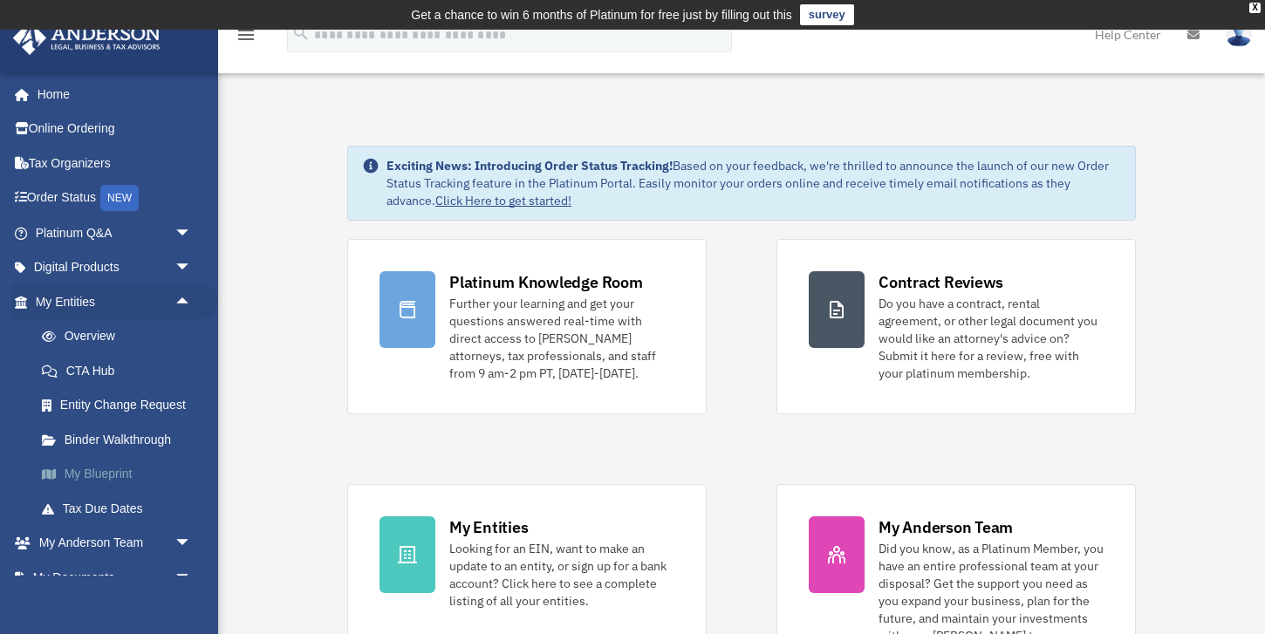
click at [114, 478] on link "My Blueprint" at bounding box center [121, 474] width 194 height 35
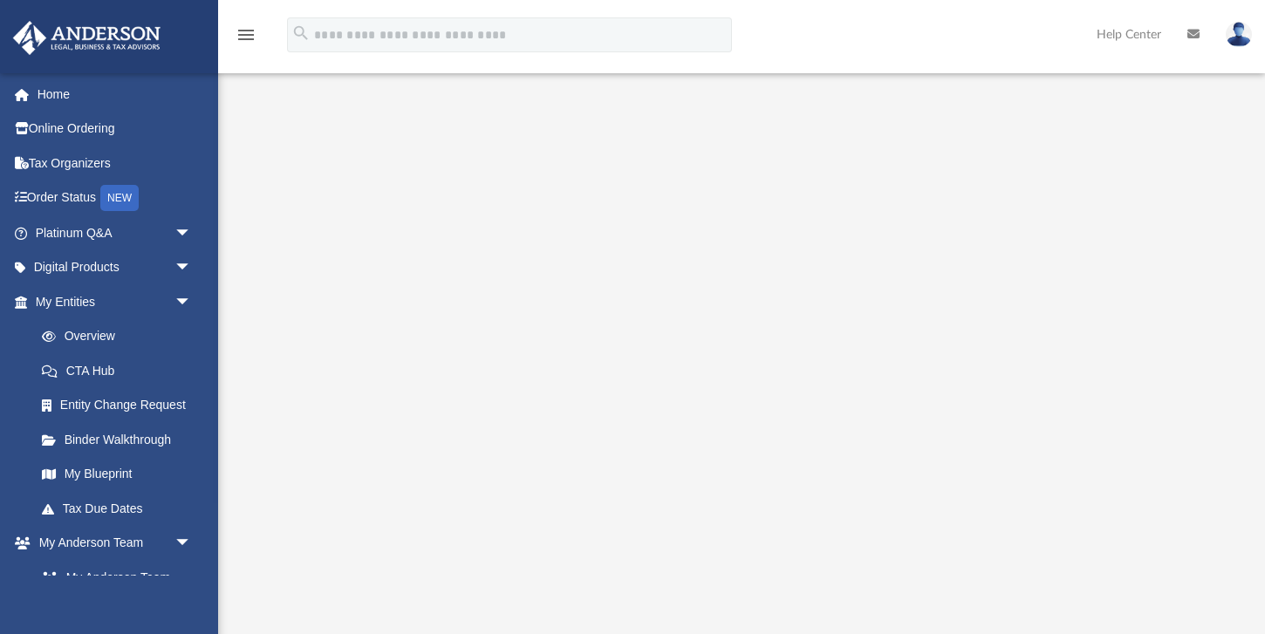
scroll to position [288, 0]
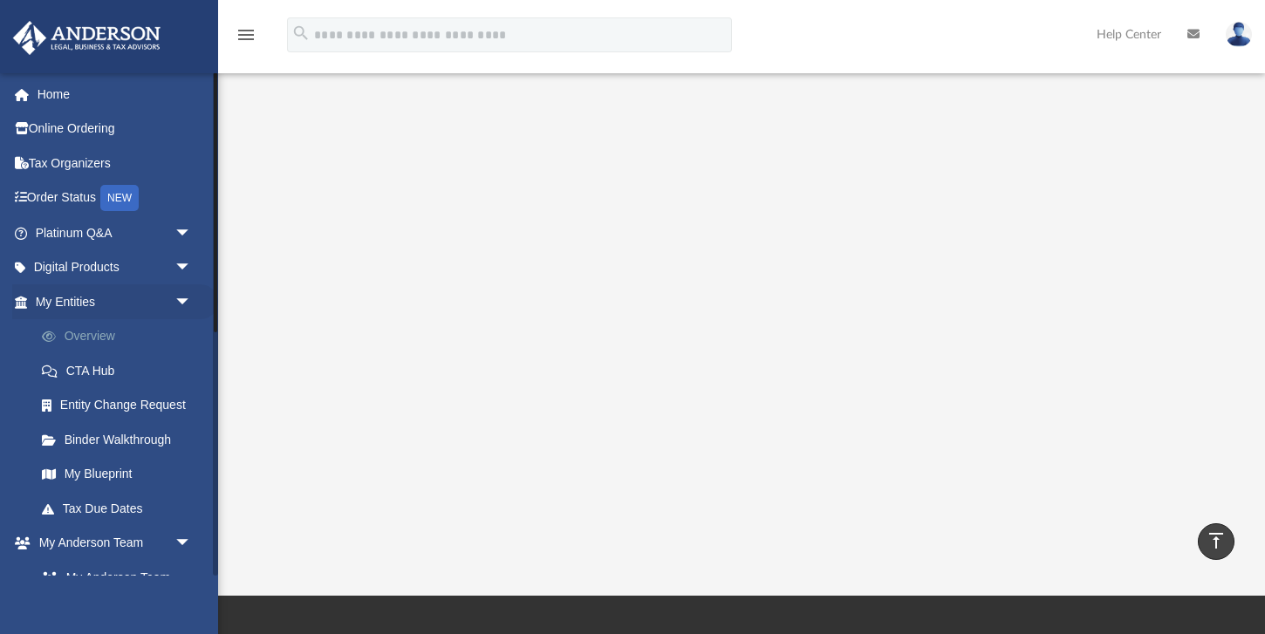
click at [93, 346] on link "Overview" at bounding box center [121, 336] width 194 height 35
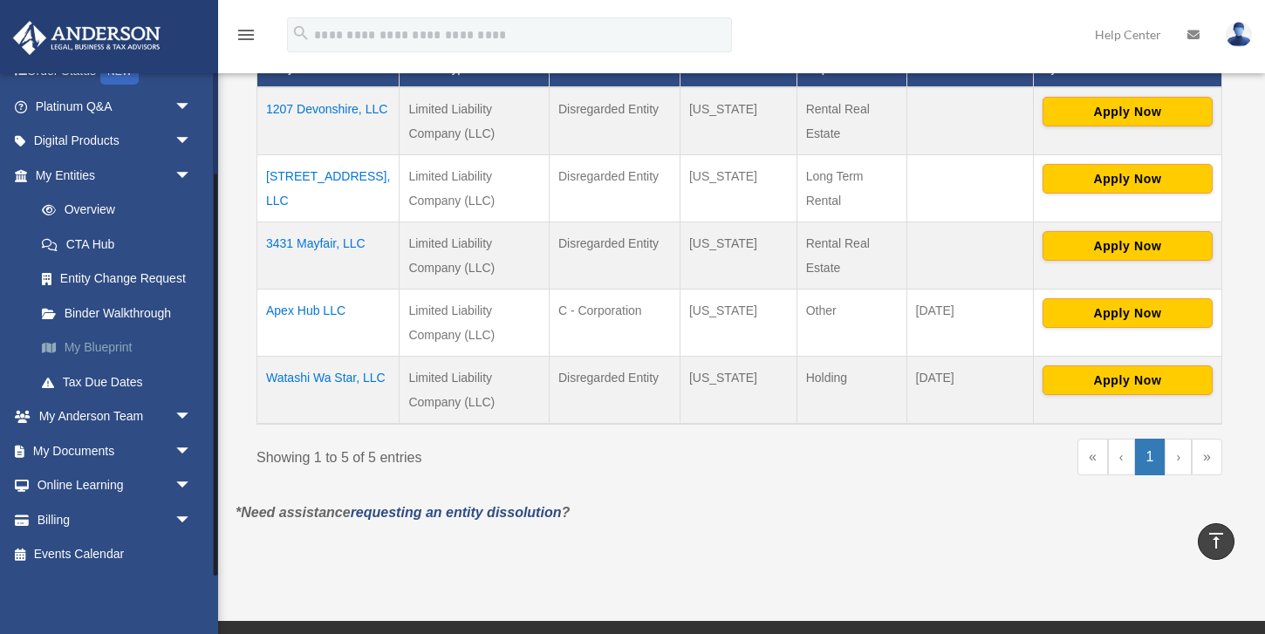
scroll to position [431, 0]
